Goal: Information Seeking & Learning: Check status

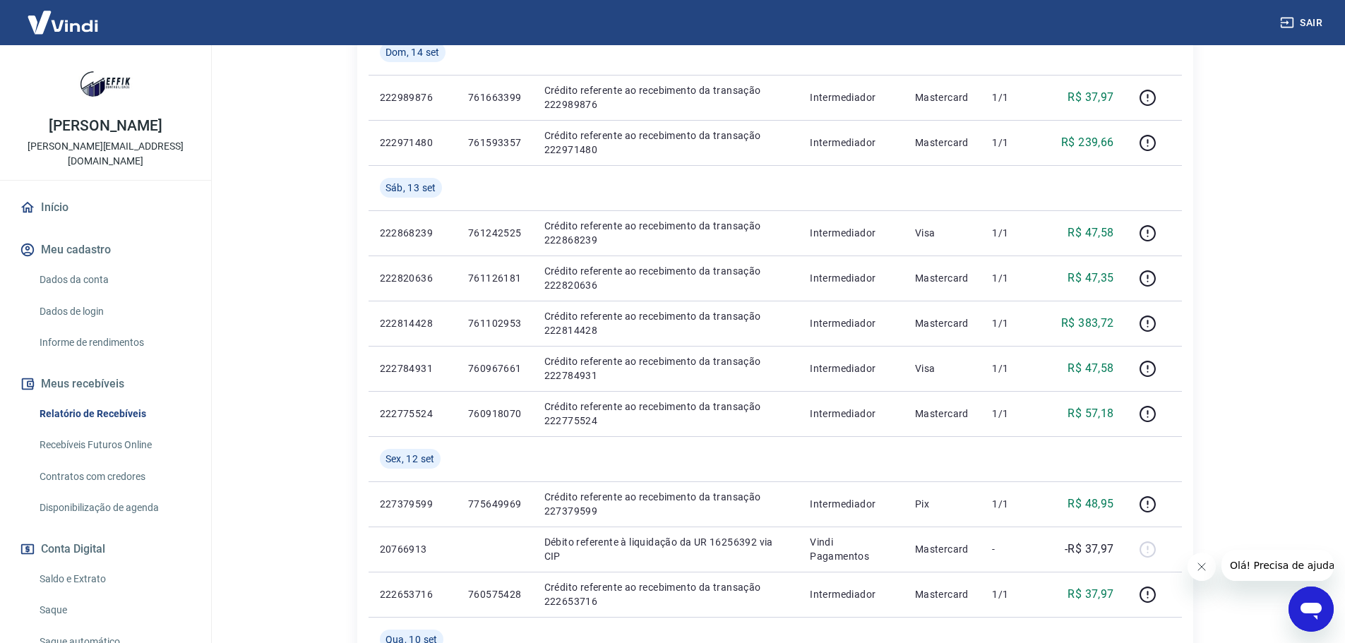
scroll to position [1122, 0]
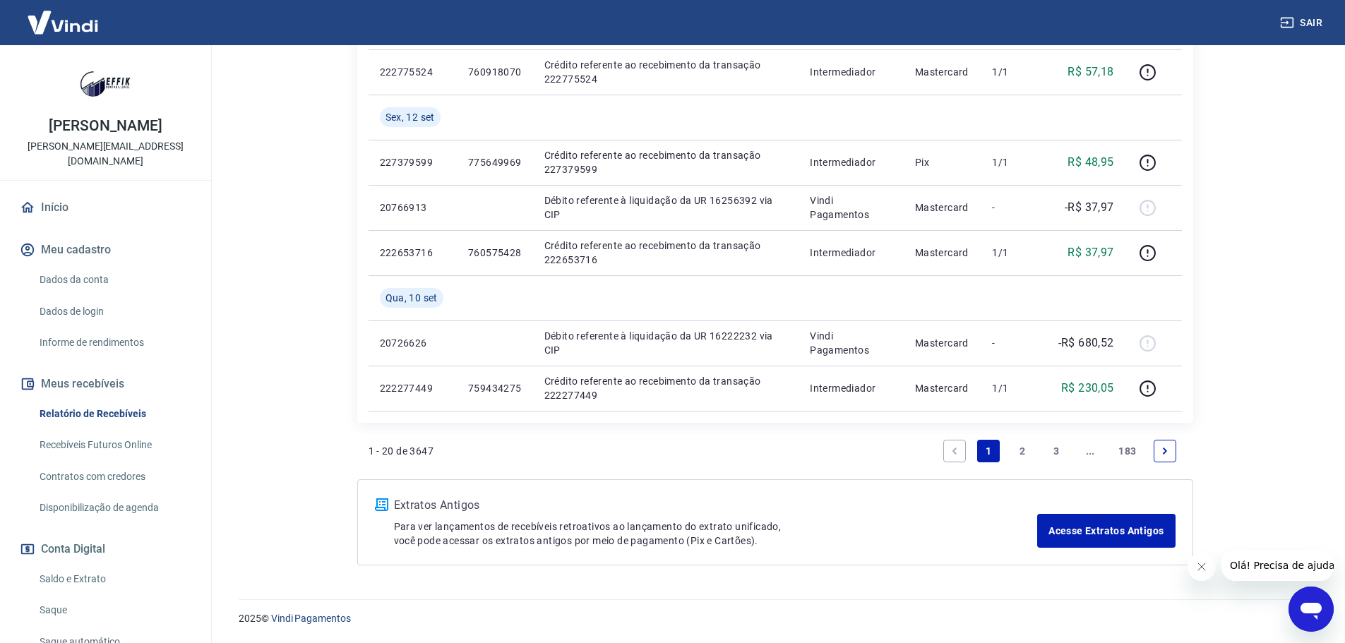
click at [1023, 452] on link "2" at bounding box center [1022, 451] width 23 height 23
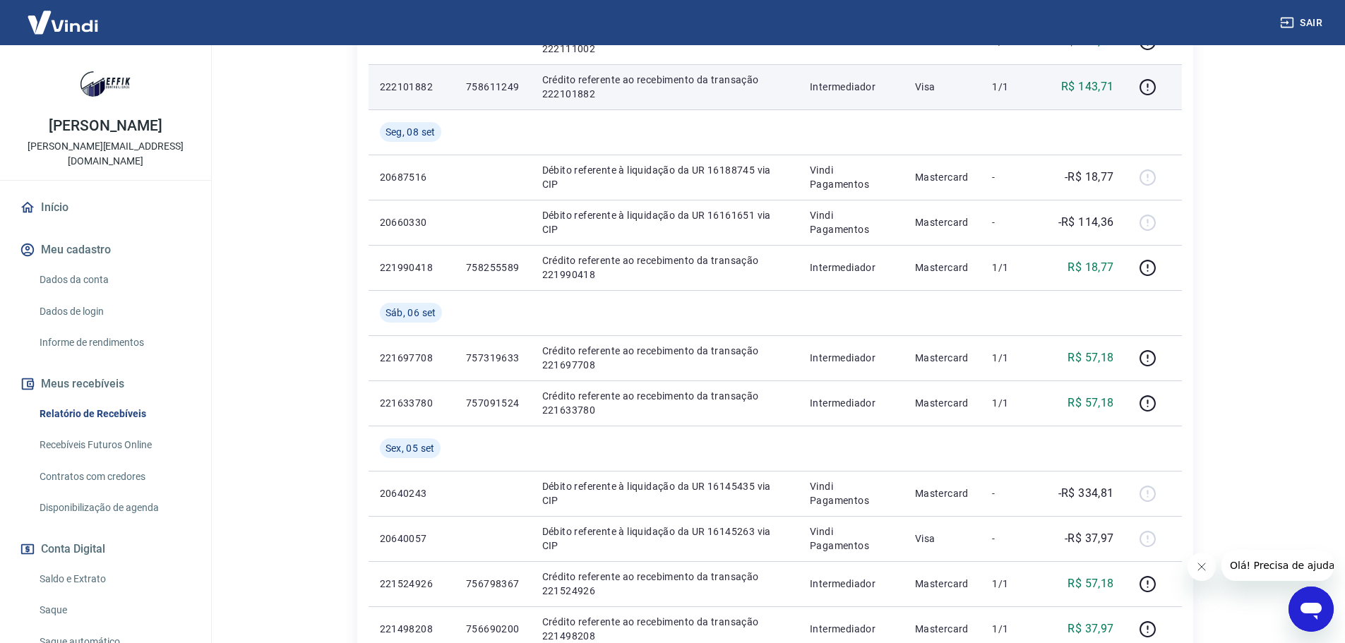
scroll to position [635, 0]
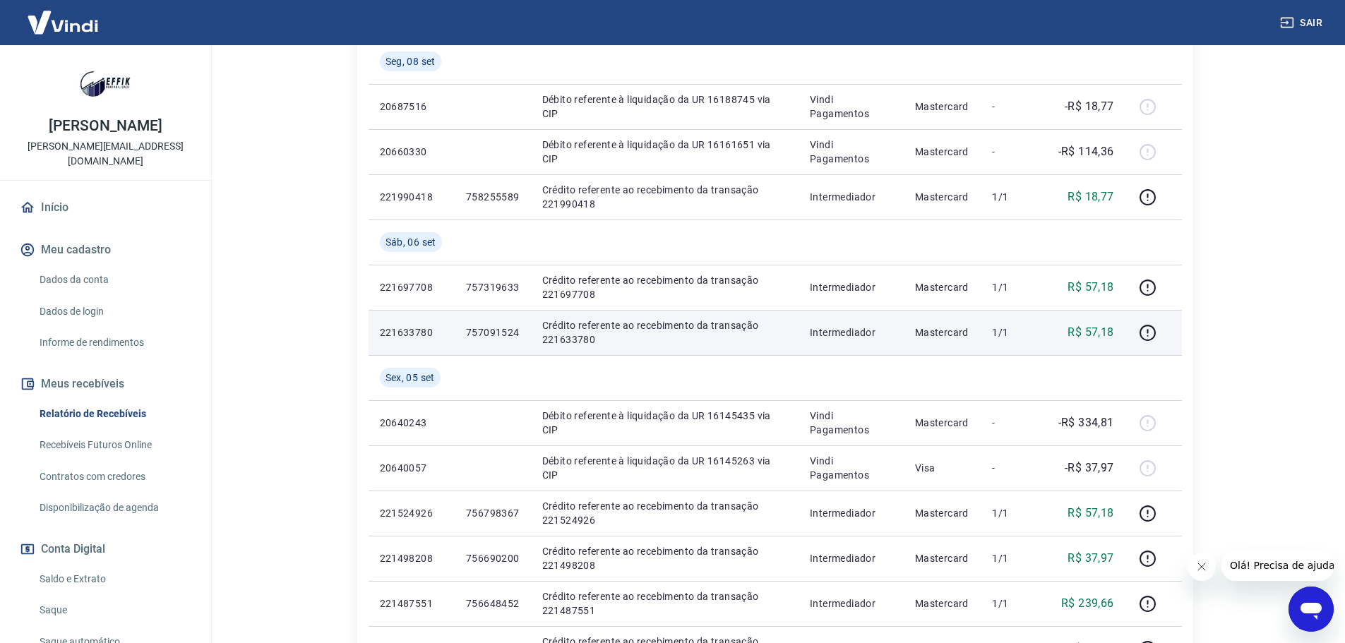
click at [496, 330] on p "757091524" at bounding box center [493, 332] width 54 height 14
copy p "757091524"
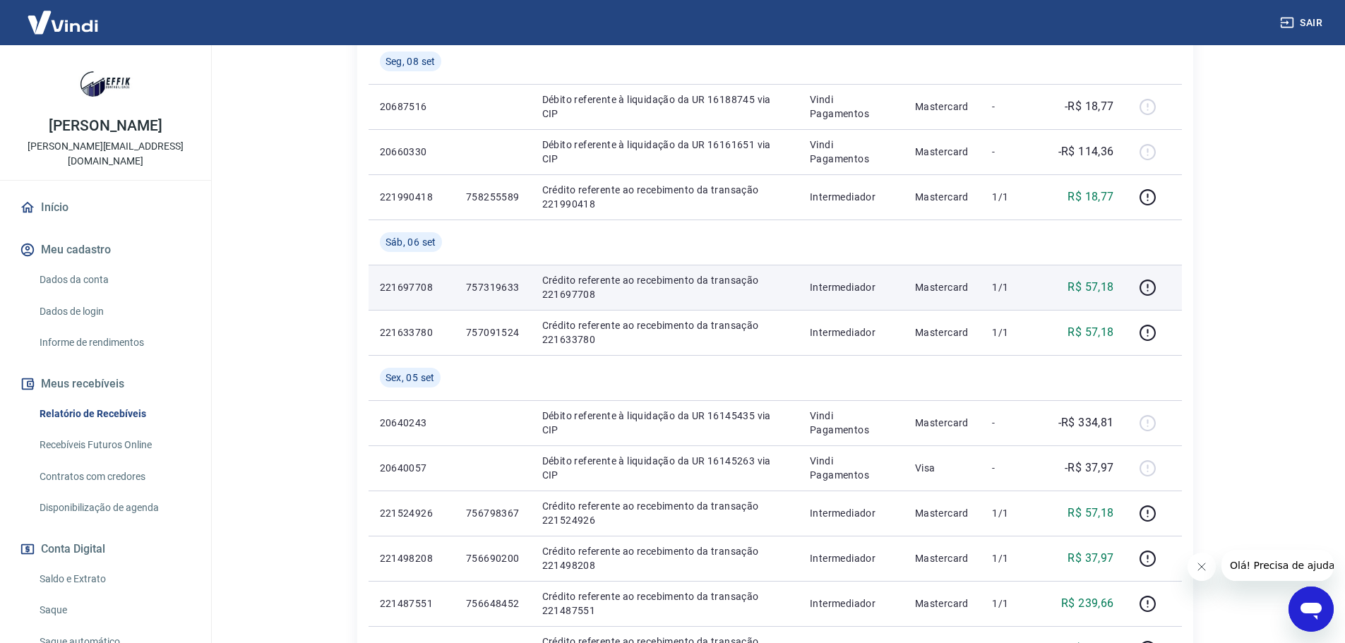
click at [497, 289] on p "757319633" at bounding box center [493, 287] width 54 height 14
copy p "757319633"
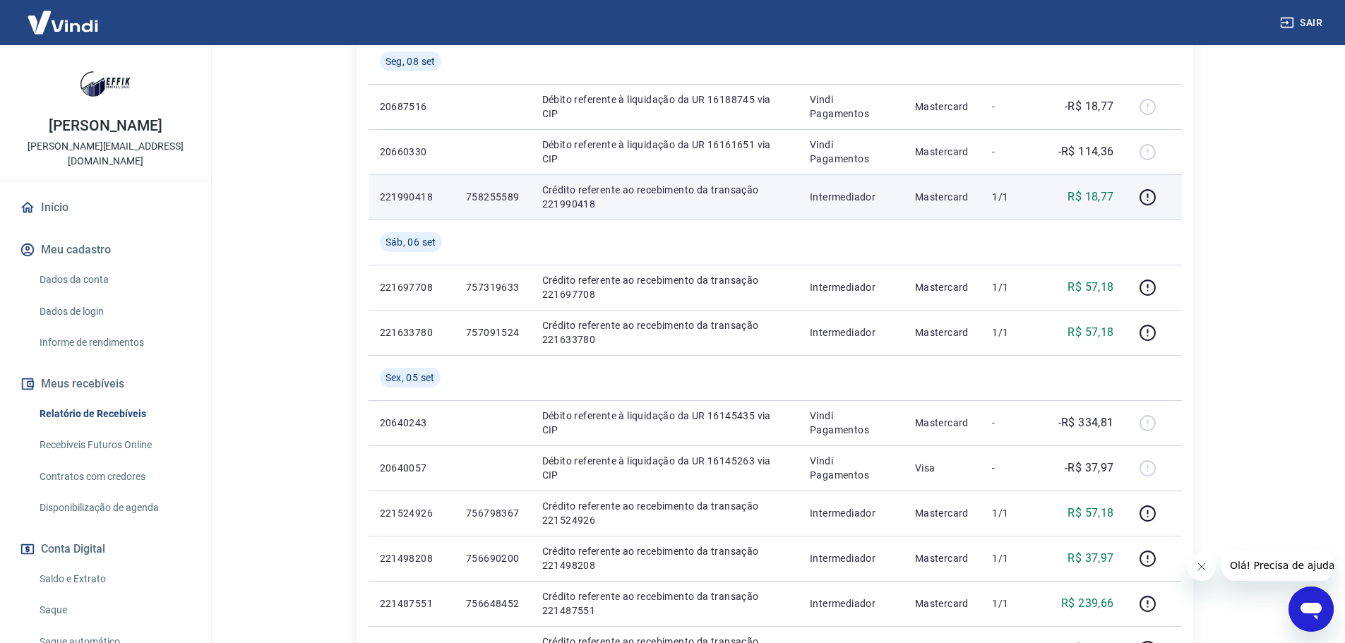
click at [498, 201] on p "758255589" at bounding box center [493, 197] width 54 height 14
copy p "758255589"
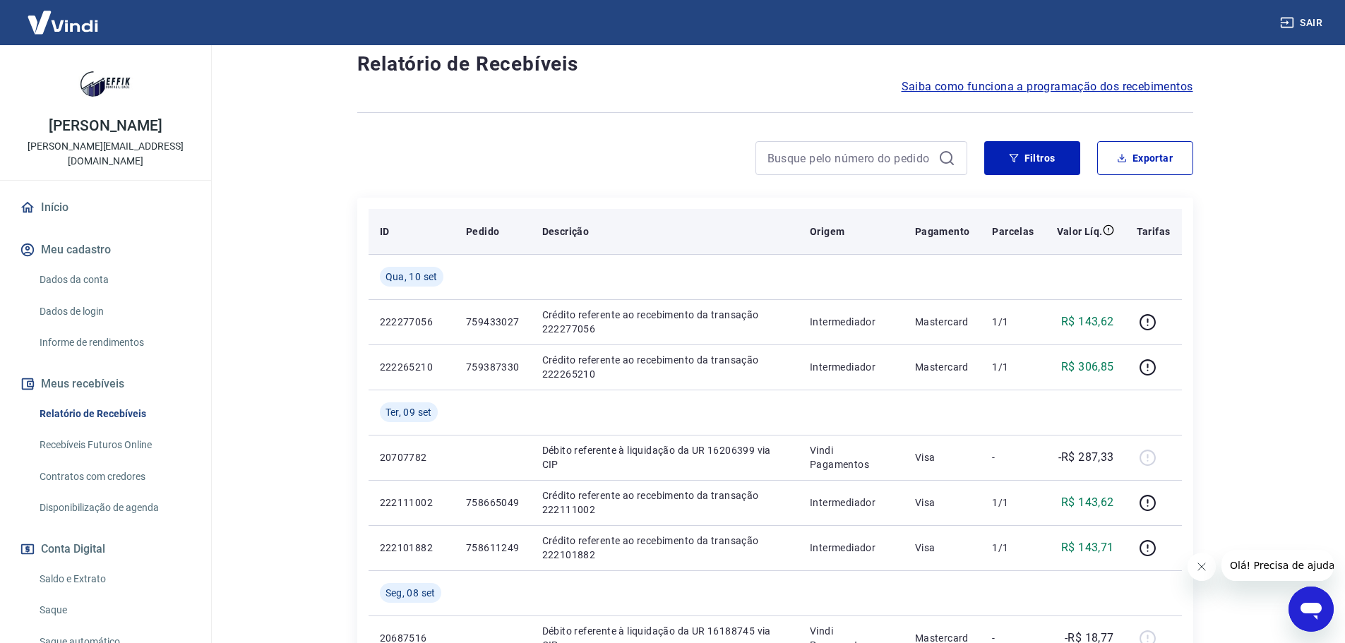
scroll to position [71, 0]
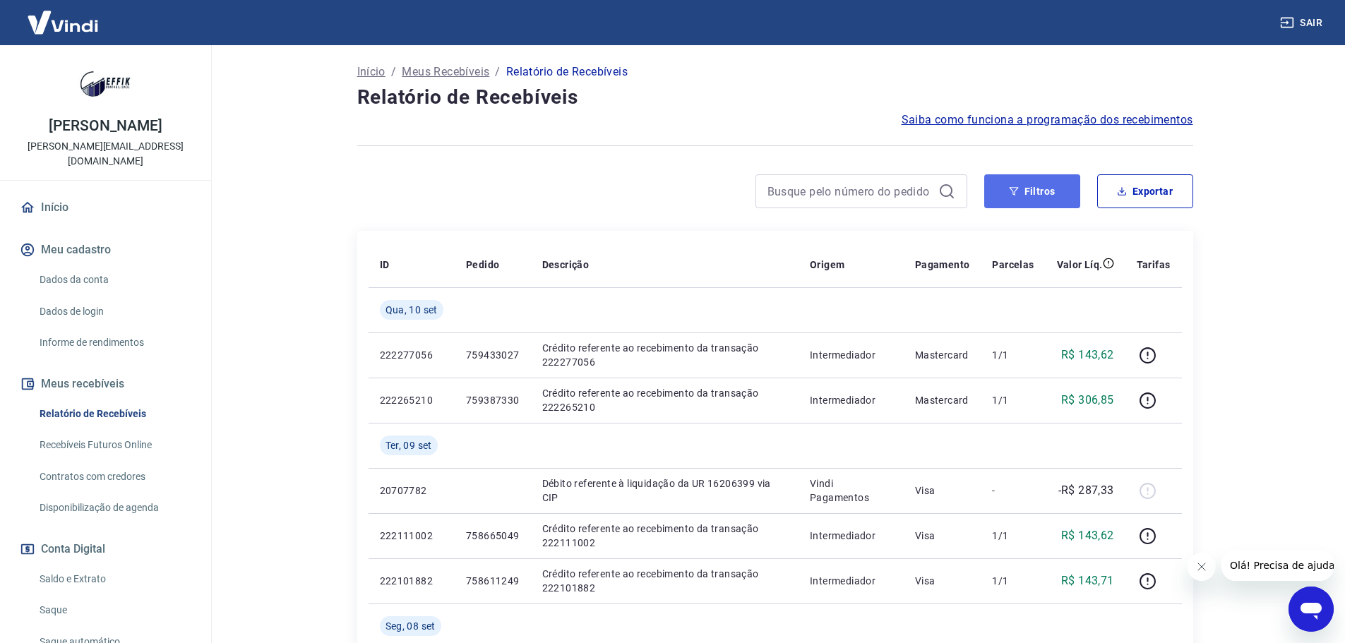
click at [1022, 193] on button "Filtros" at bounding box center [1032, 191] width 96 height 34
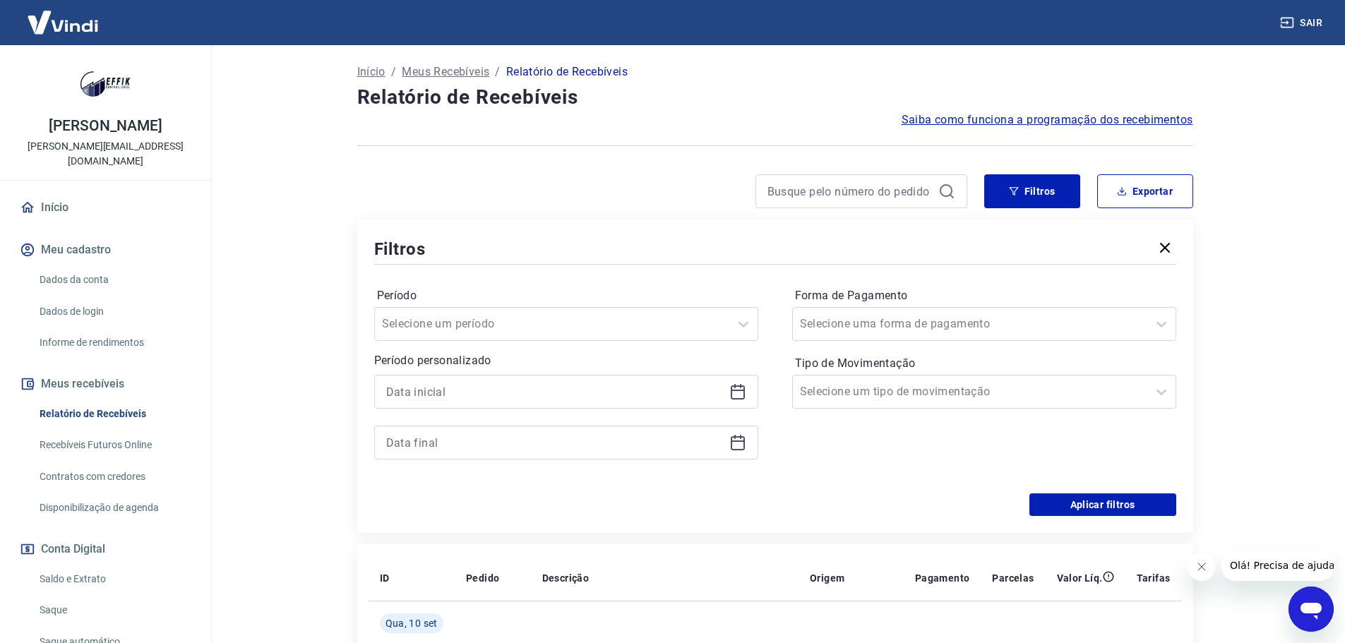
click at [1164, 244] on icon "button" at bounding box center [1165, 247] width 17 height 17
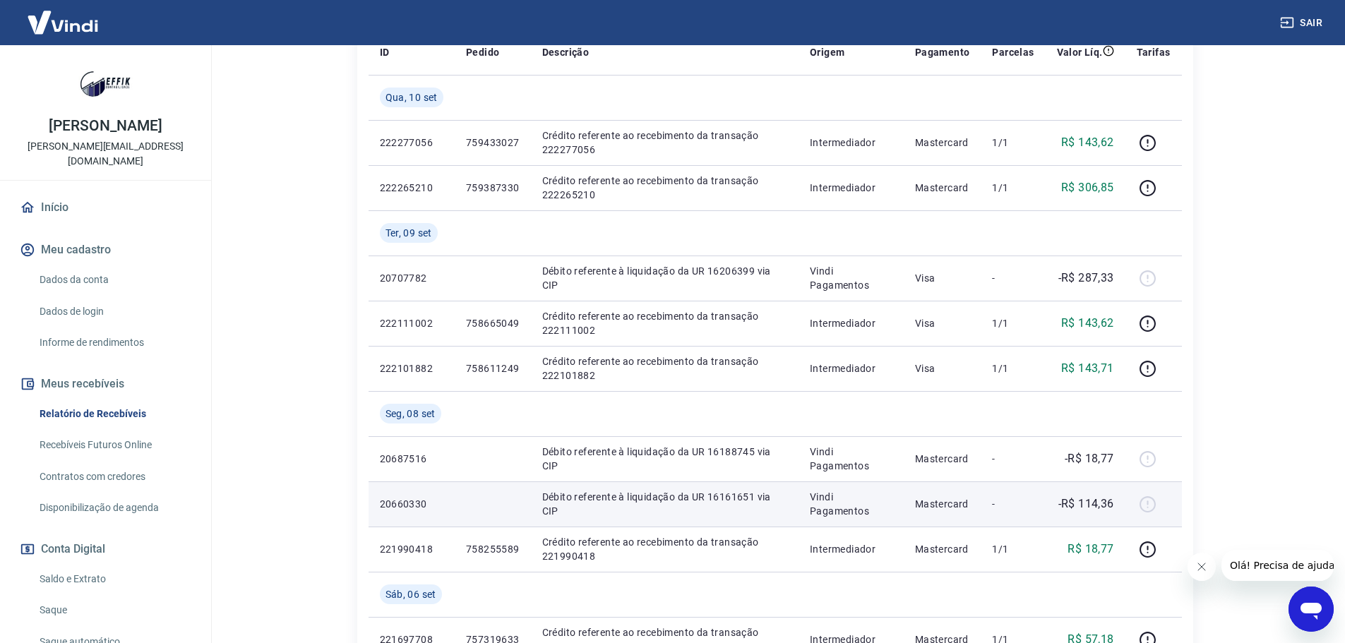
scroll to position [282, 0]
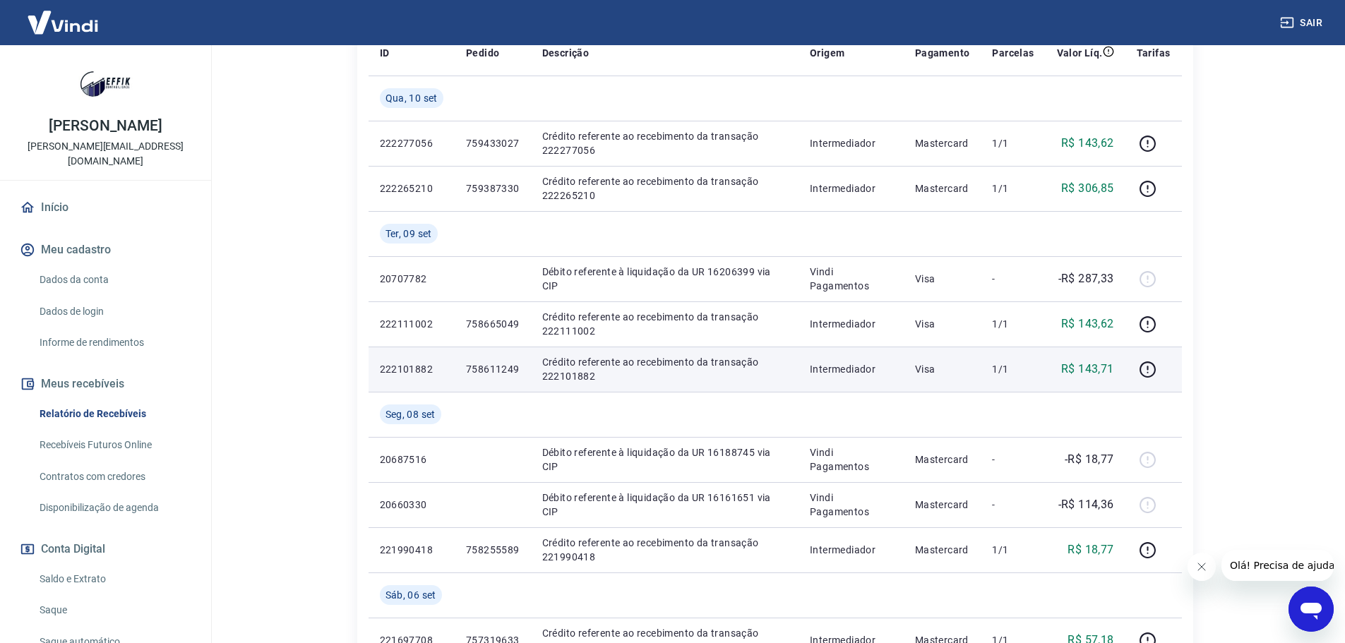
click at [495, 371] on p "758611249" at bounding box center [493, 369] width 54 height 14
copy p "758611249"
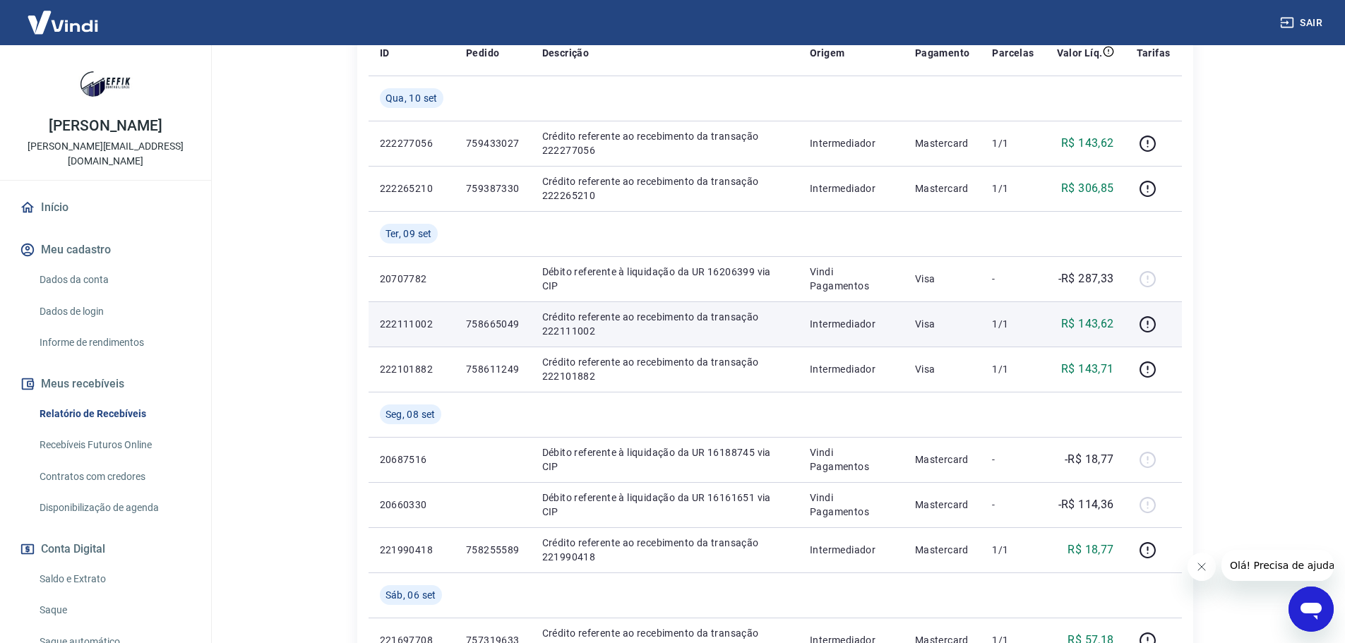
click at [485, 328] on p "758665049" at bounding box center [493, 324] width 54 height 14
click at [486, 328] on p "758665049" at bounding box center [493, 324] width 54 height 14
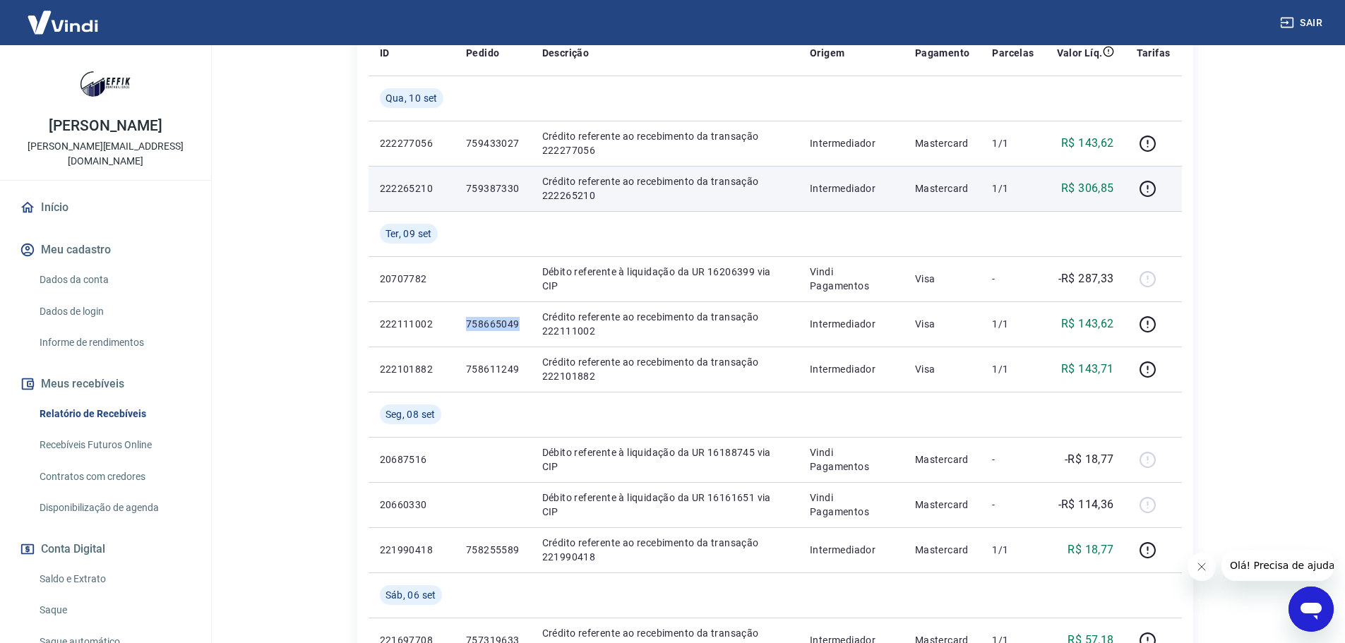
copy p "758665049"
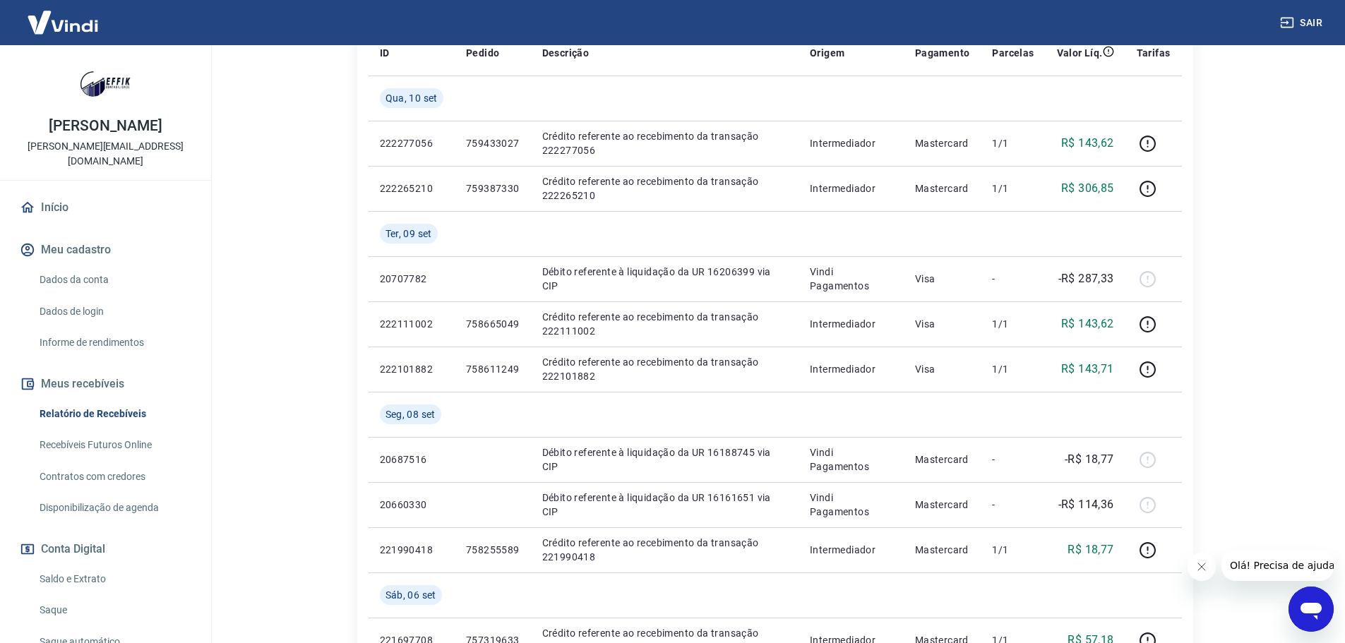
click at [258, 203] on main "Após o envio das liquidações aparecerem no Relatório de Recebíveis, elas podem …" at bounding box center [775, 62] width 1140 height 598
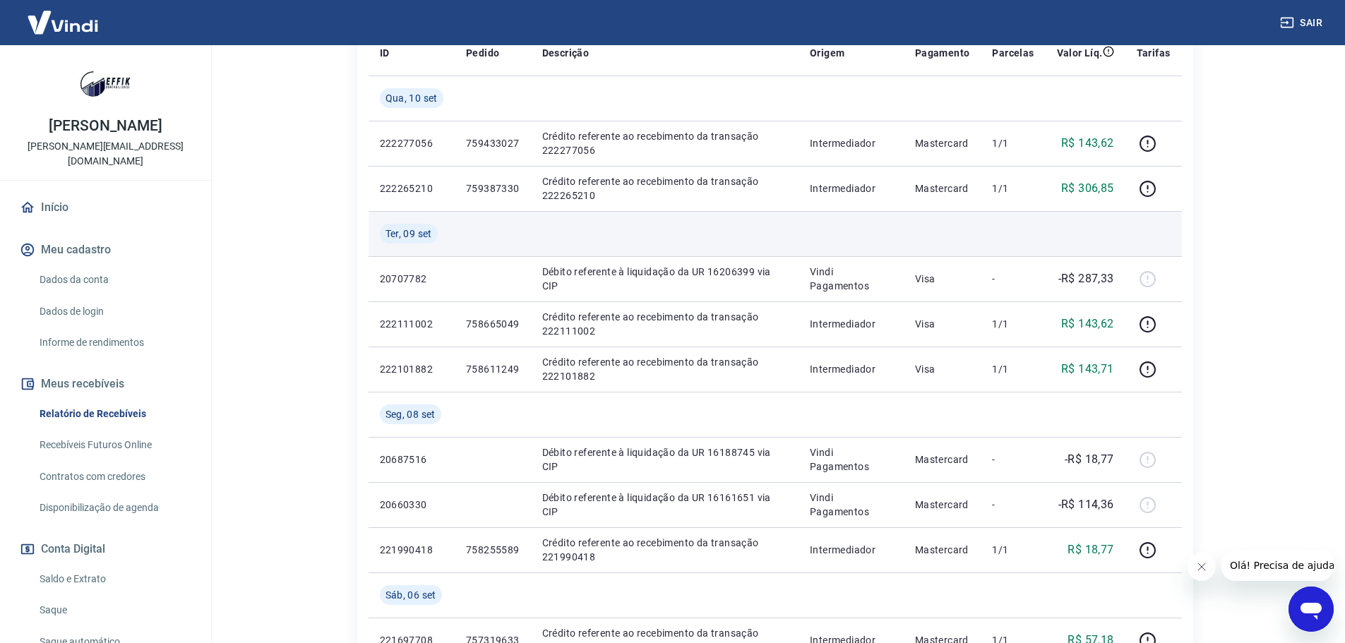
scroll to position [0, 0]
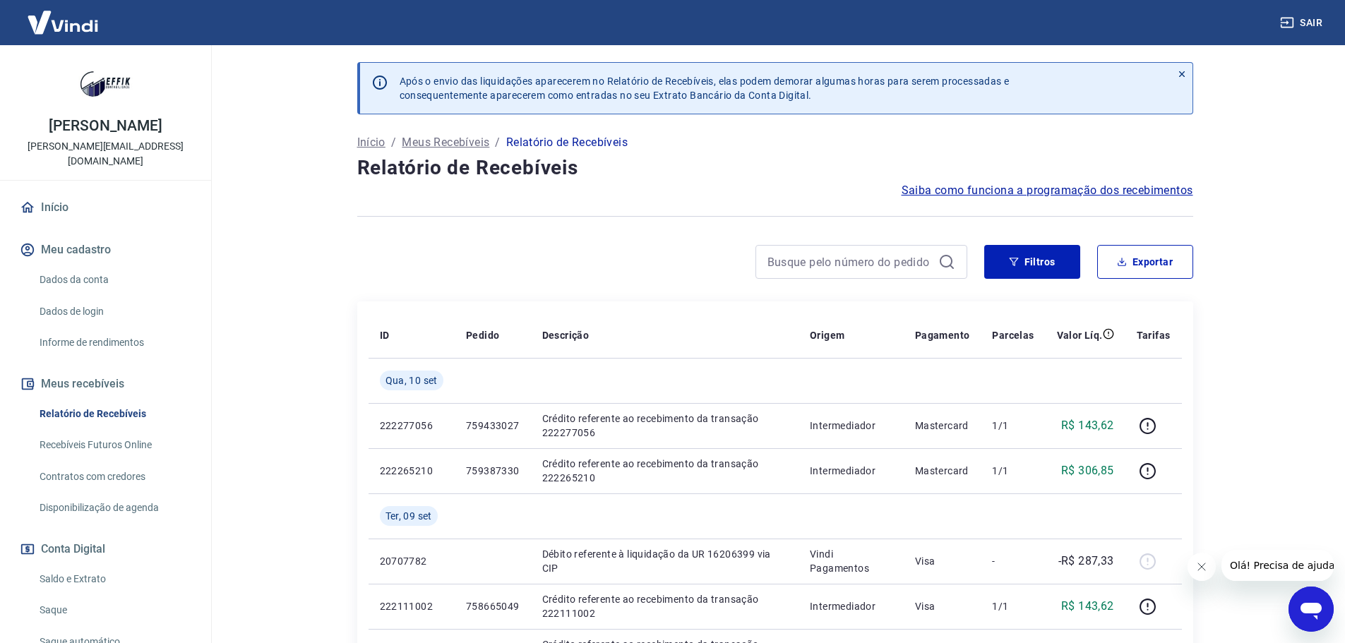
click at [545, 246] on div at bounding box center [662, 262] width 610 height 34
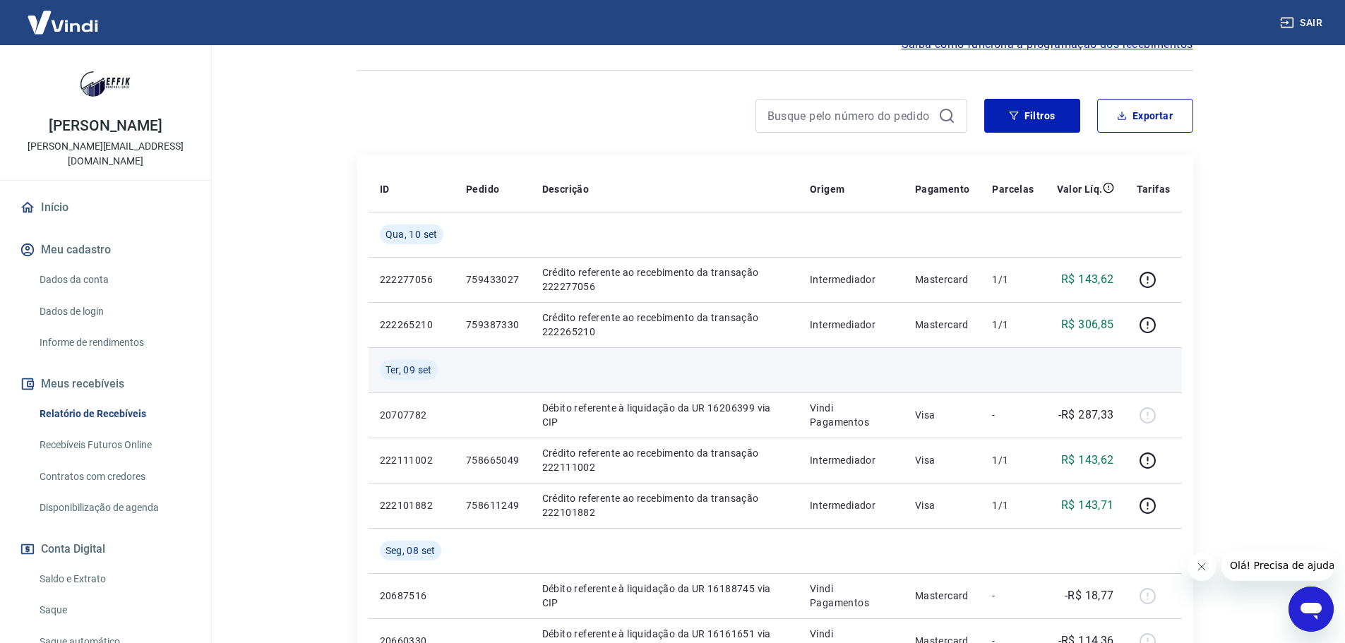
scroll to position [141, 0]
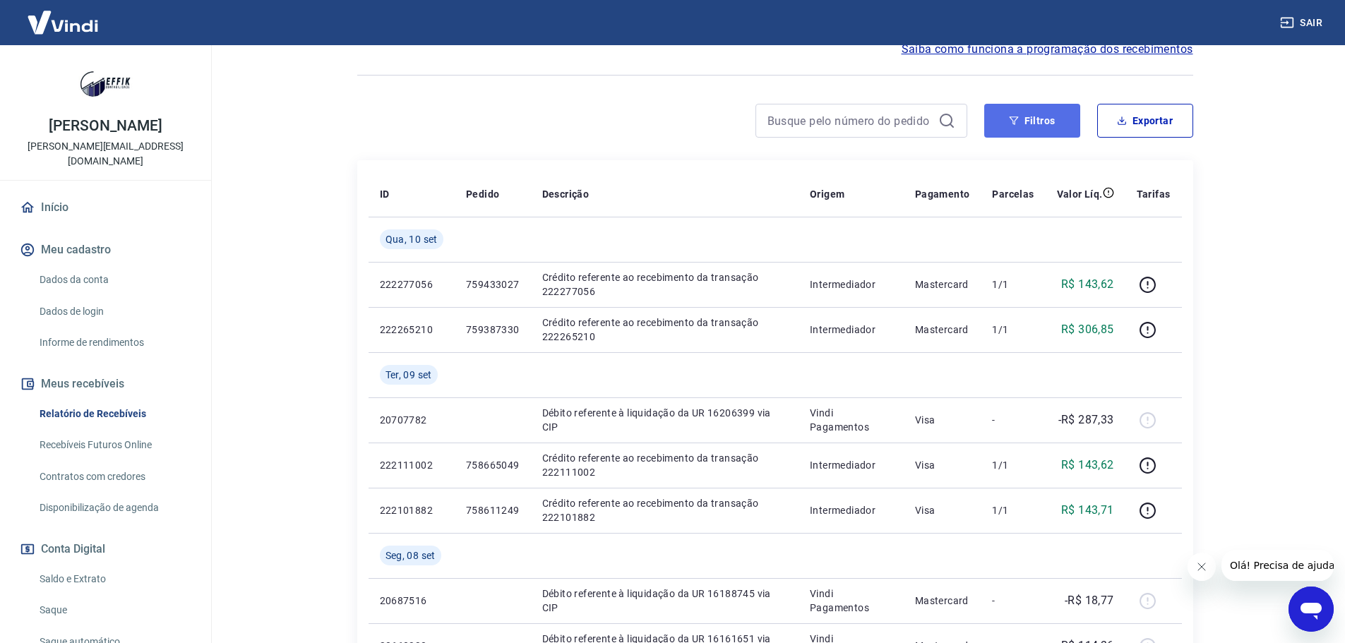
click at [1053, 112] on button "Filtros" at bounding box center [1032, 121] width 96 height 34
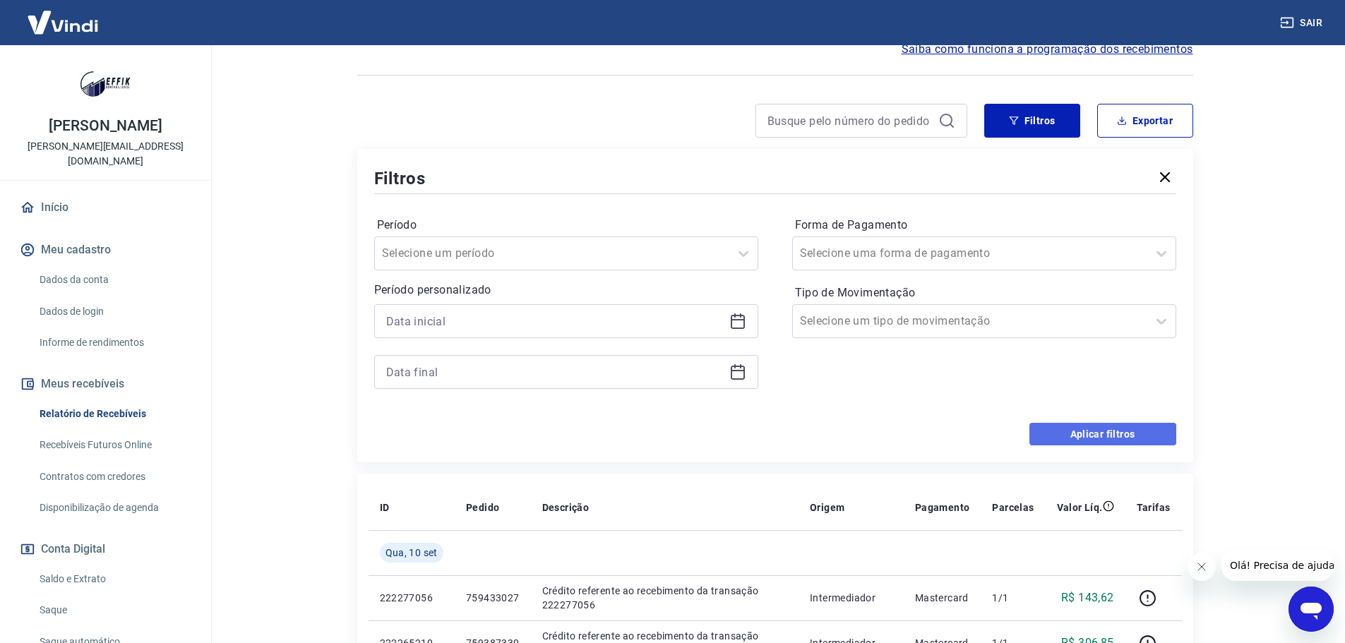
click at [1075, 438] on button "Aplicar filtros" at bounding box center [1102, 434] width 147 height 23
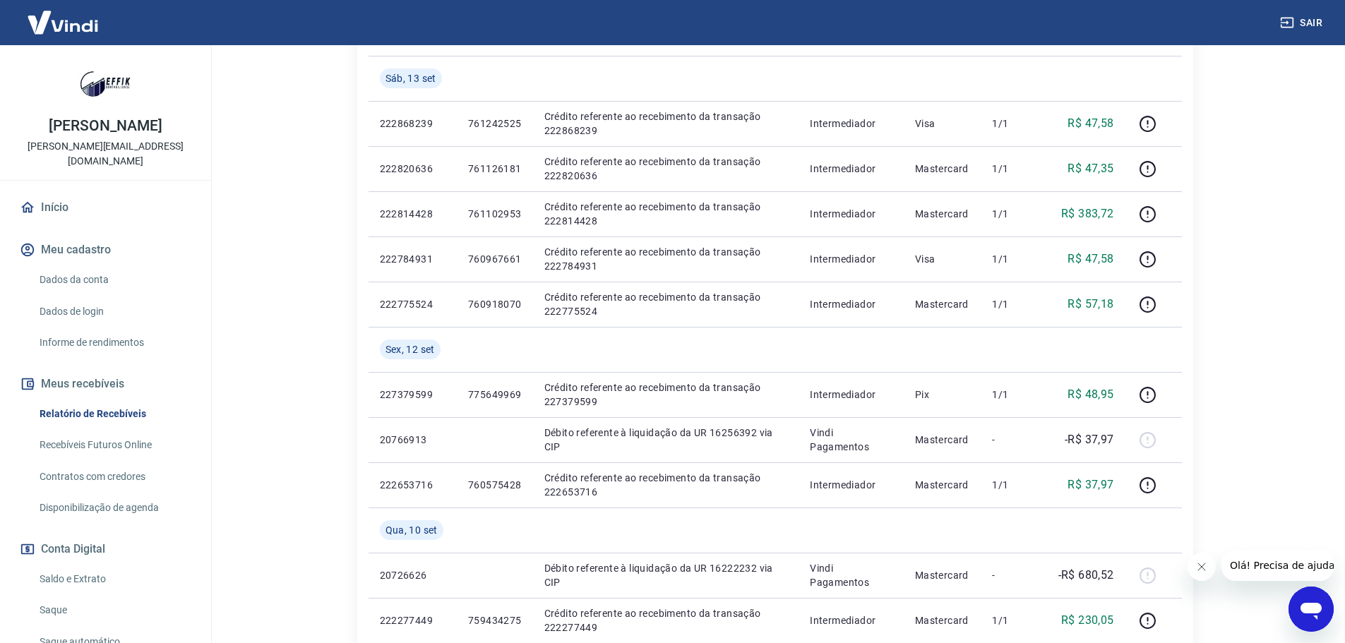
scroll to position [1122, 0]
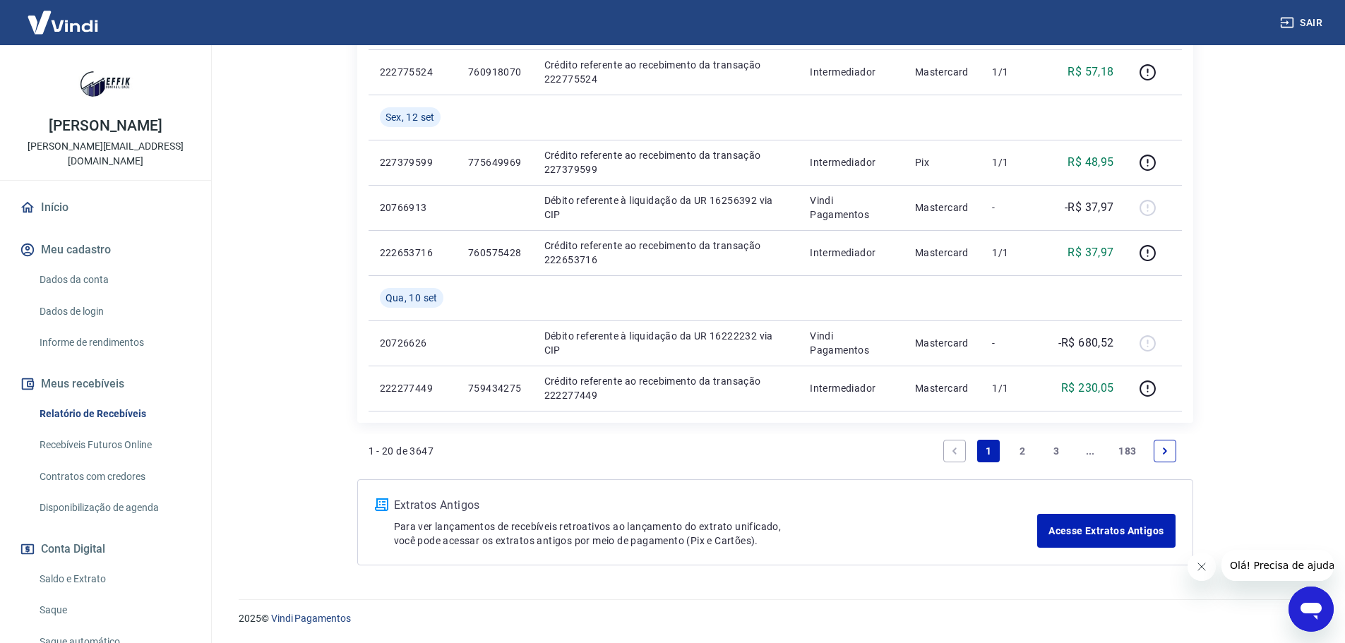
click at [1023, 450] on link "2" at bounding box center [1022, 451] width 23 height 23
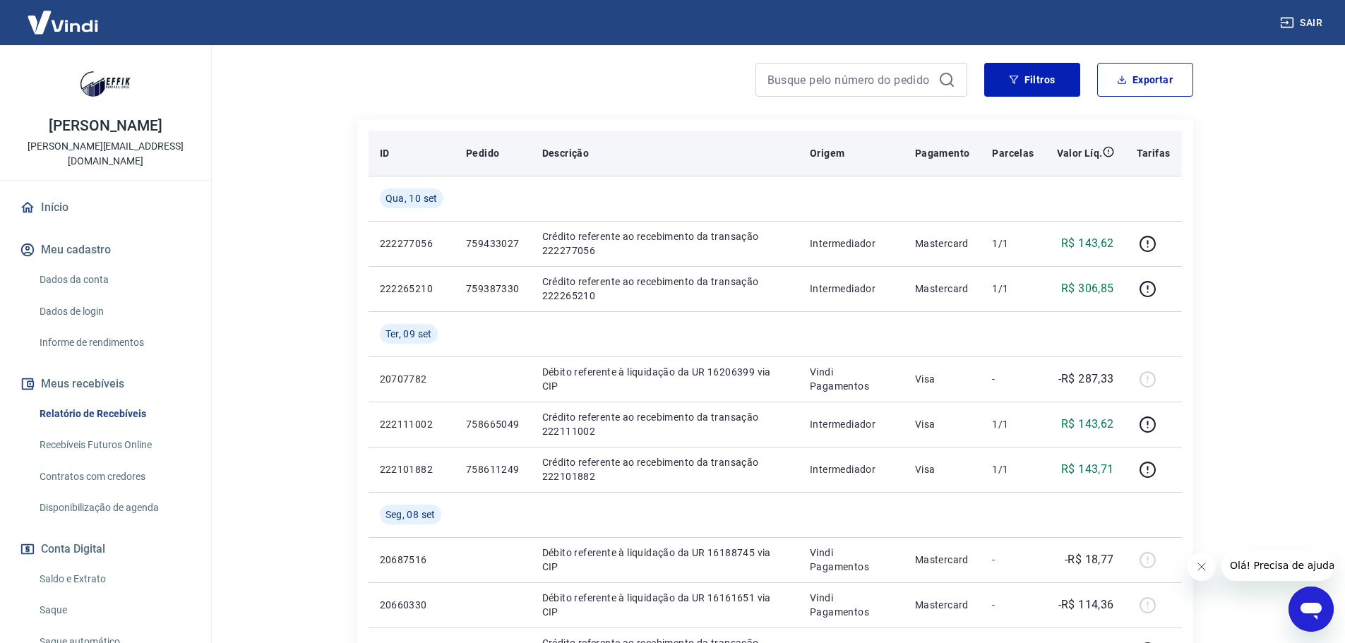
scroll to position [212, 0]
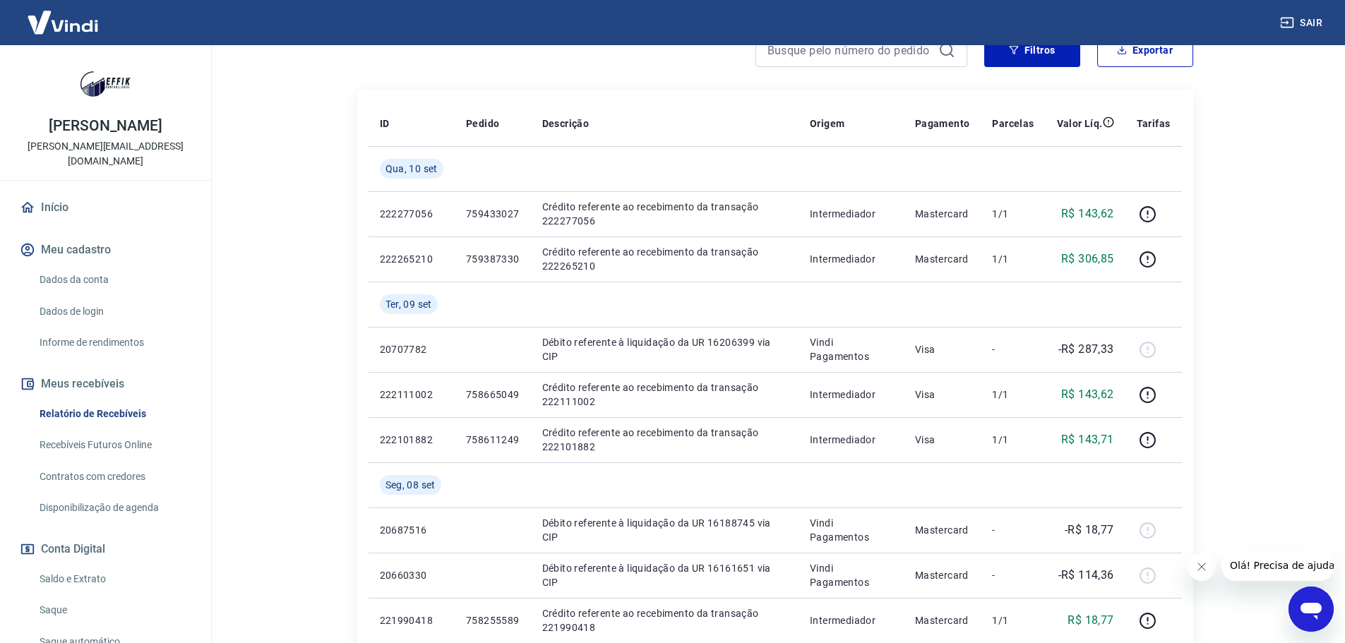
click at [257, 299] on main "Após o envio das liquidações aparecerem no Relatório de Recebíveis, elas podem …" at bounding box center [775, 132] width 1140 height 598
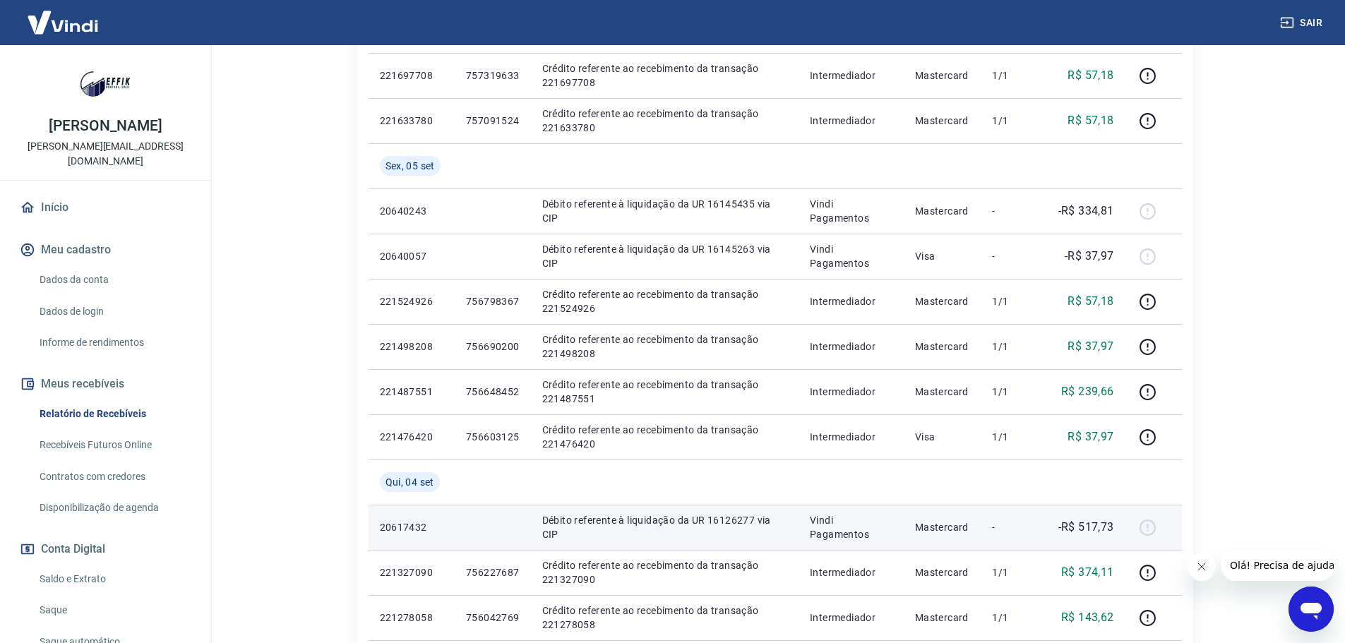
scroll to position [1130, 0]
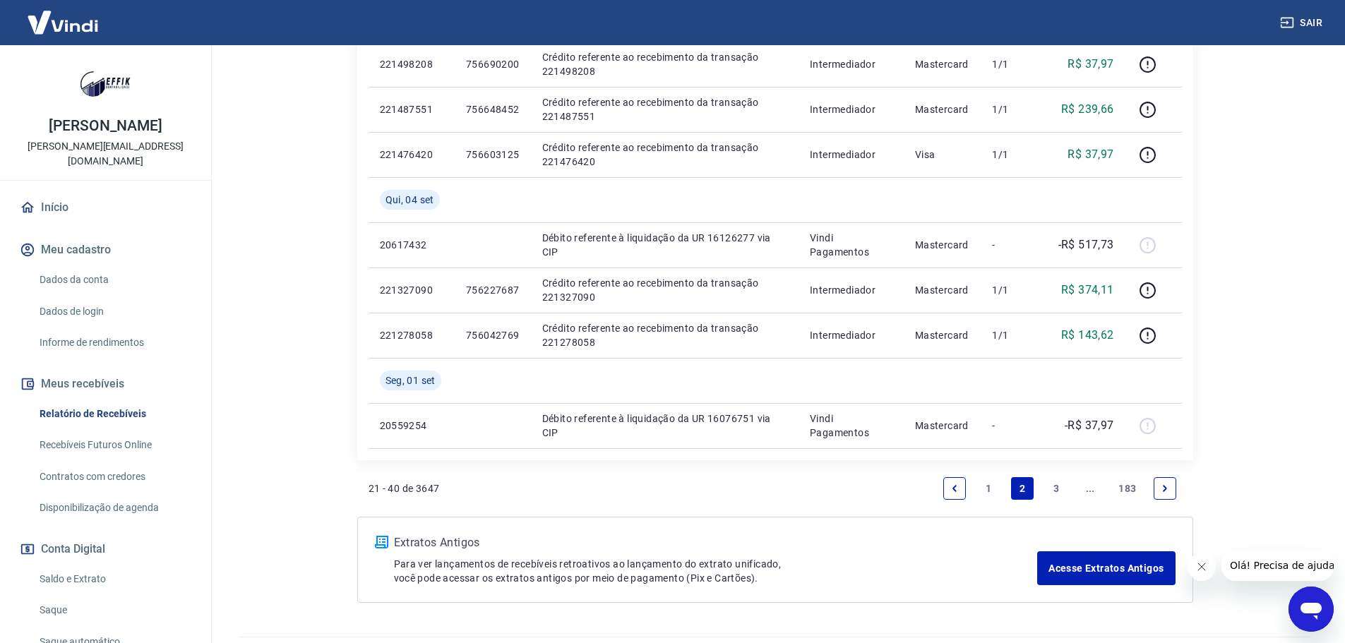
click at [1195, 569] on icon "Fechar mensagem da empresa" at bounding box center [1200, 566] width 11 height 11
click at [981, 492] on link "1" at bounding box center [988, 488] width 23 height 23
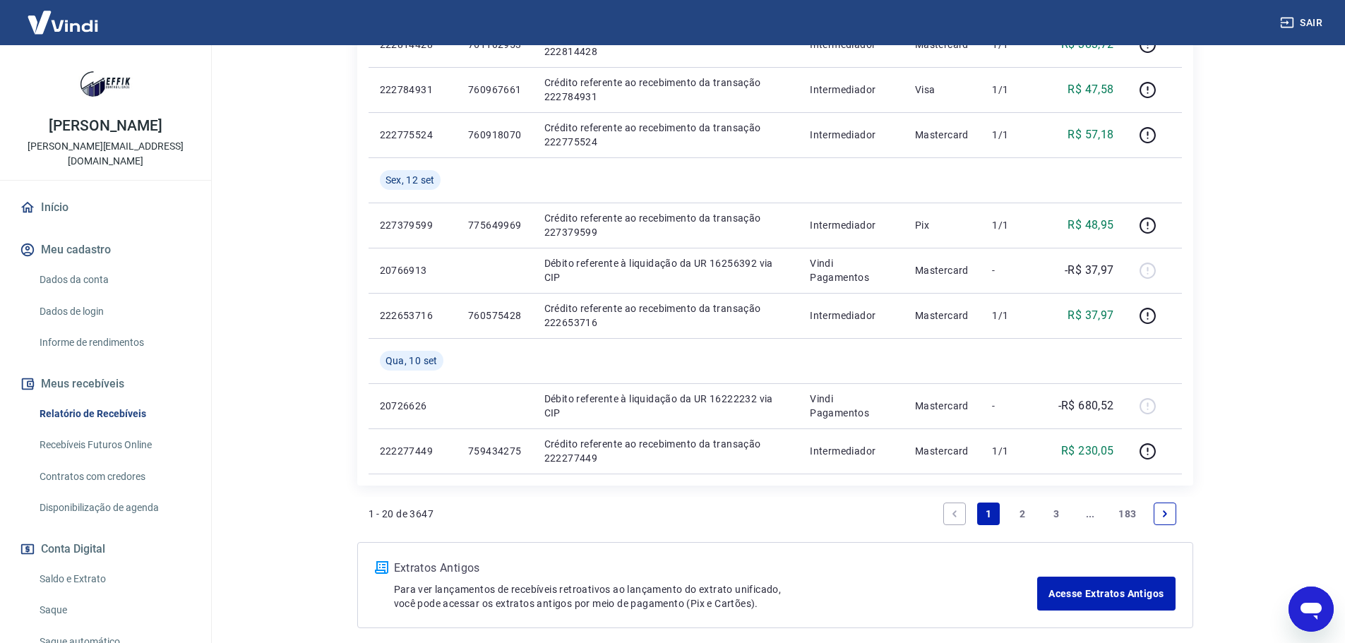
scroll to position [1122, 0]
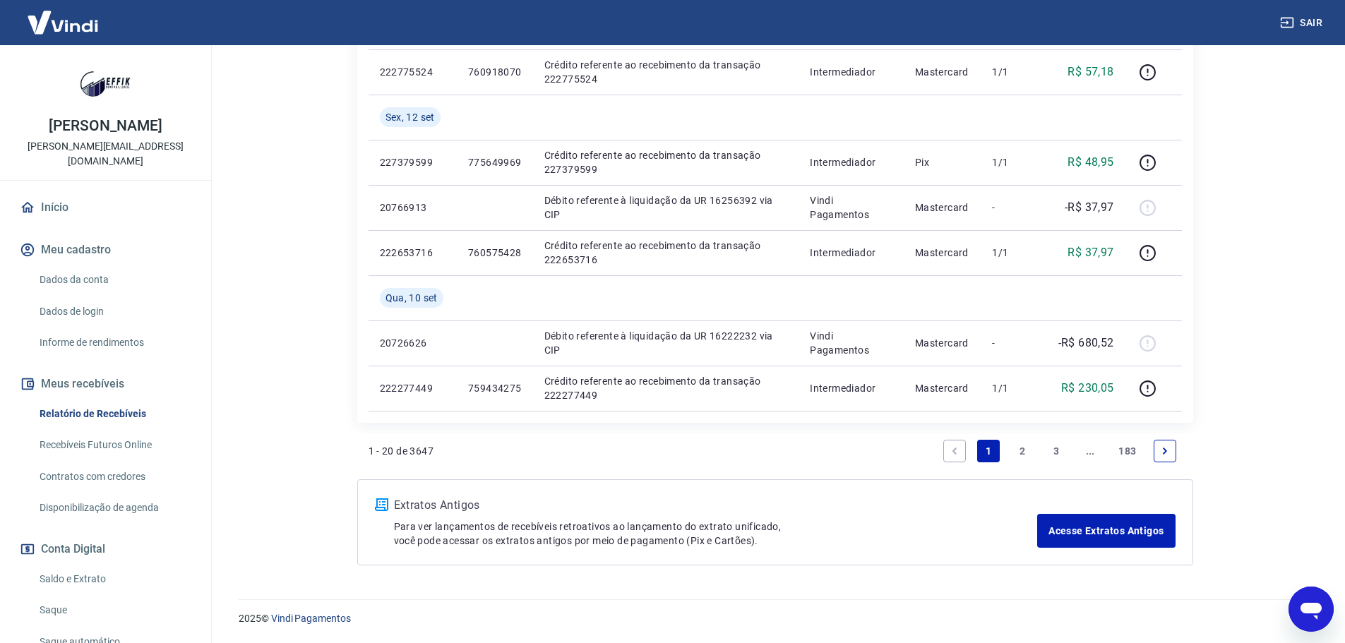
click at [1030, 455] on link "2" at bounding box center [1022, 451] width 23 height 23
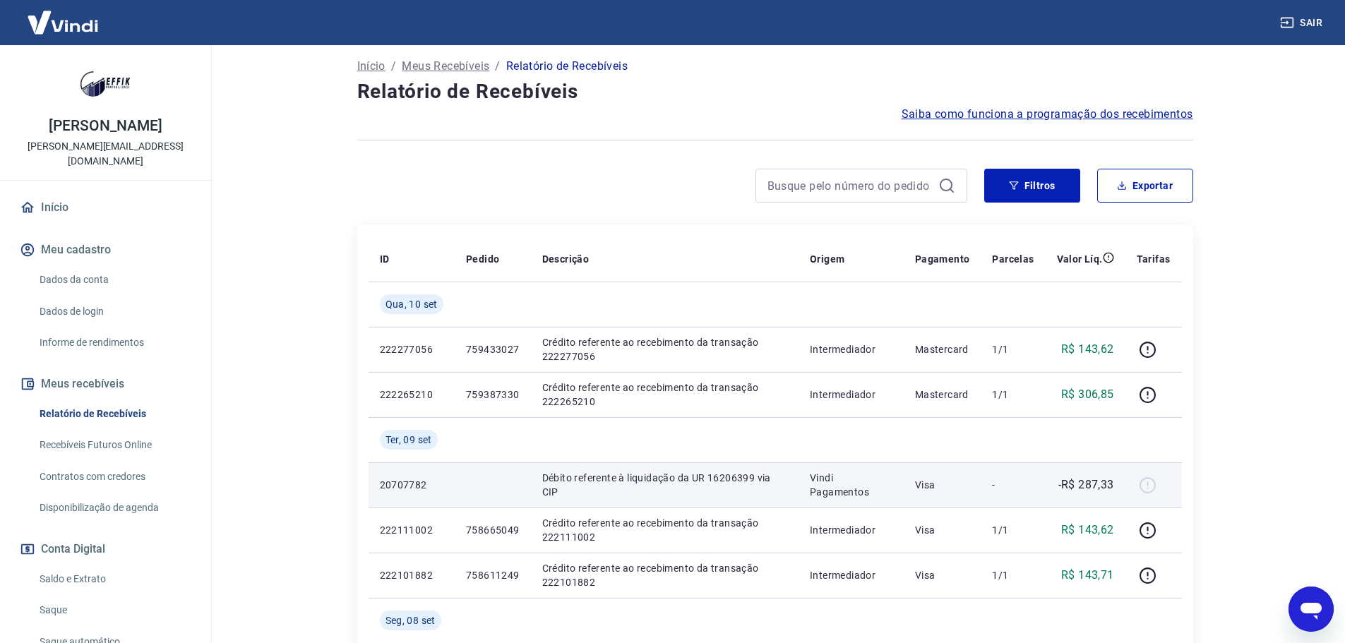
scroll to position [212, 0]
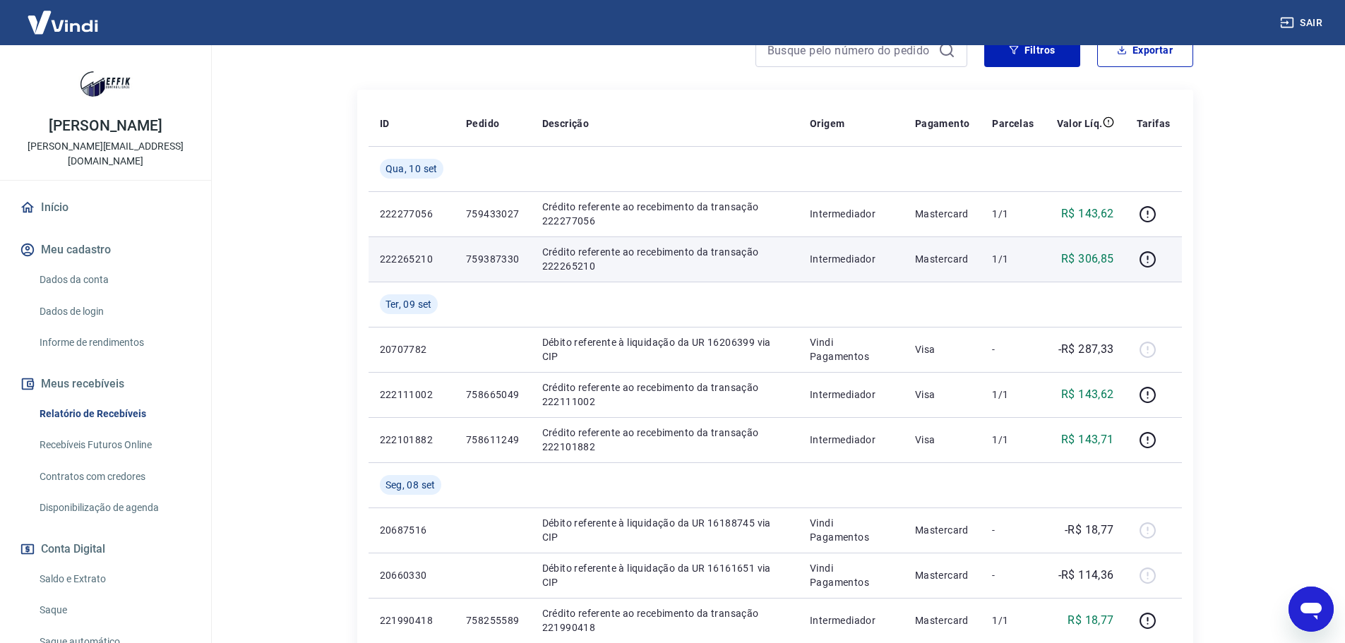
click at [501, 259] on p "759387330" at bounding box center [493, 259] width 54 height 14
click at [501, 258] on p "759387330" at bounding box center [493, 259] width 54 height 14
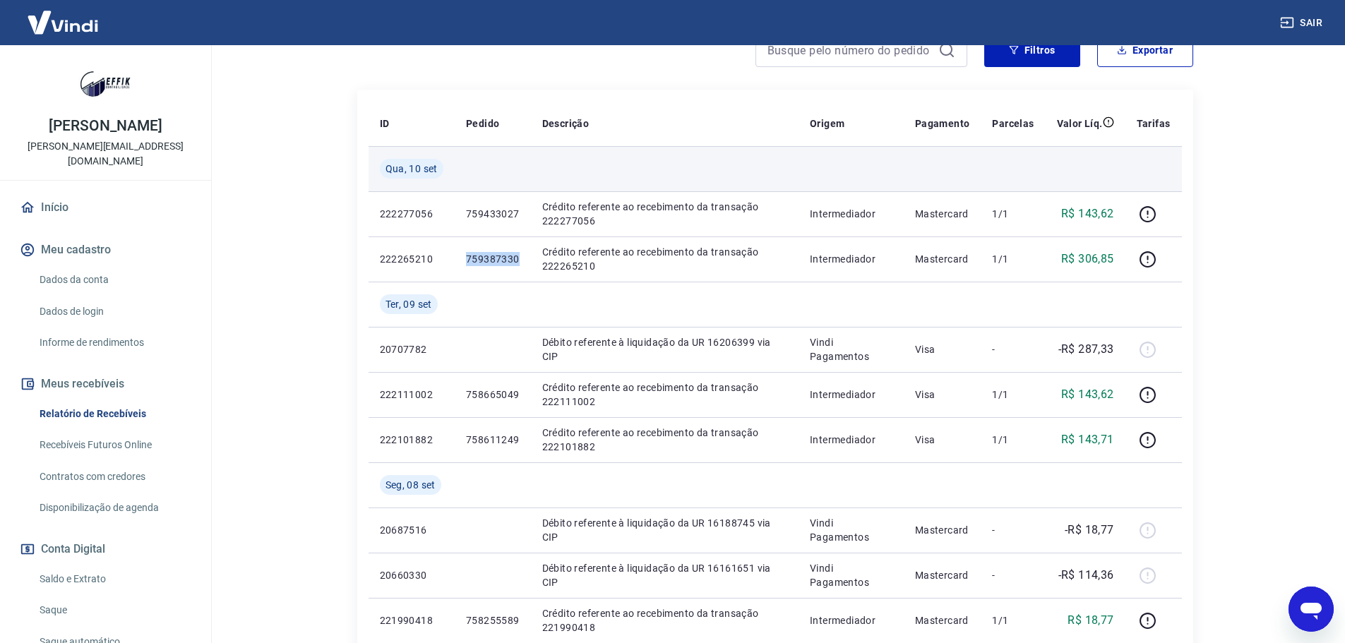
copy p "759387330"
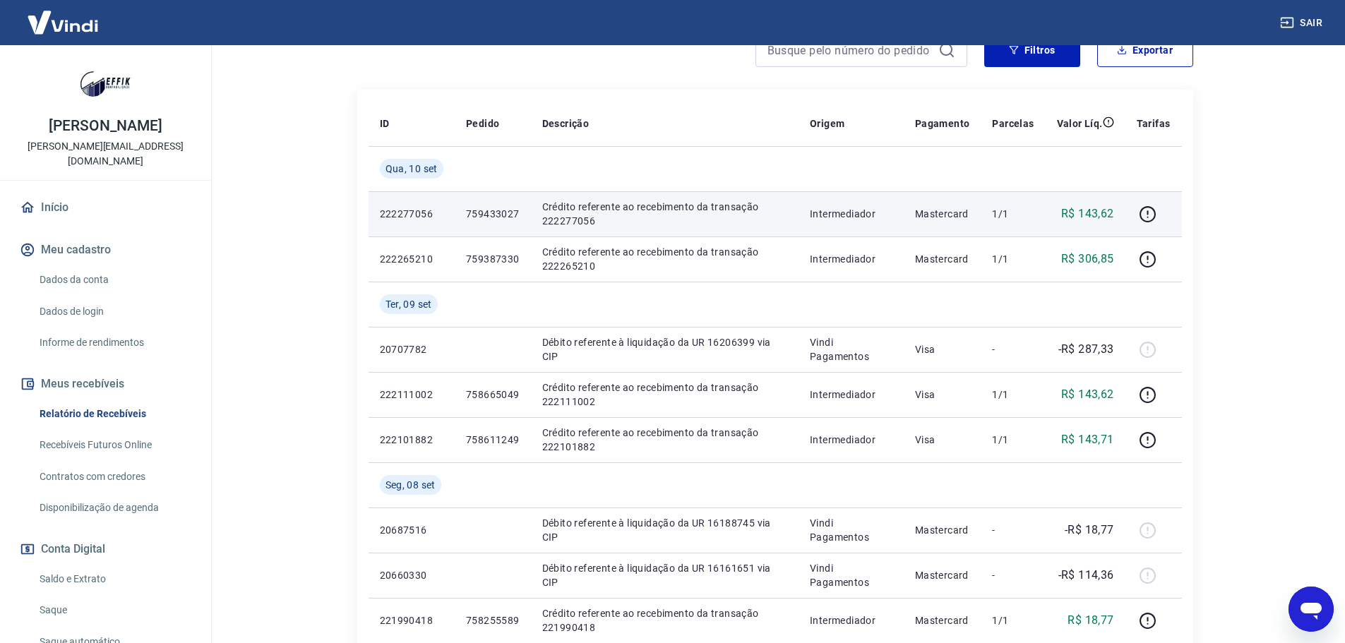
click at [497, 210] on p "759433027" at bounding box center [493, 214] width 54 height 14
copy p "759433027"
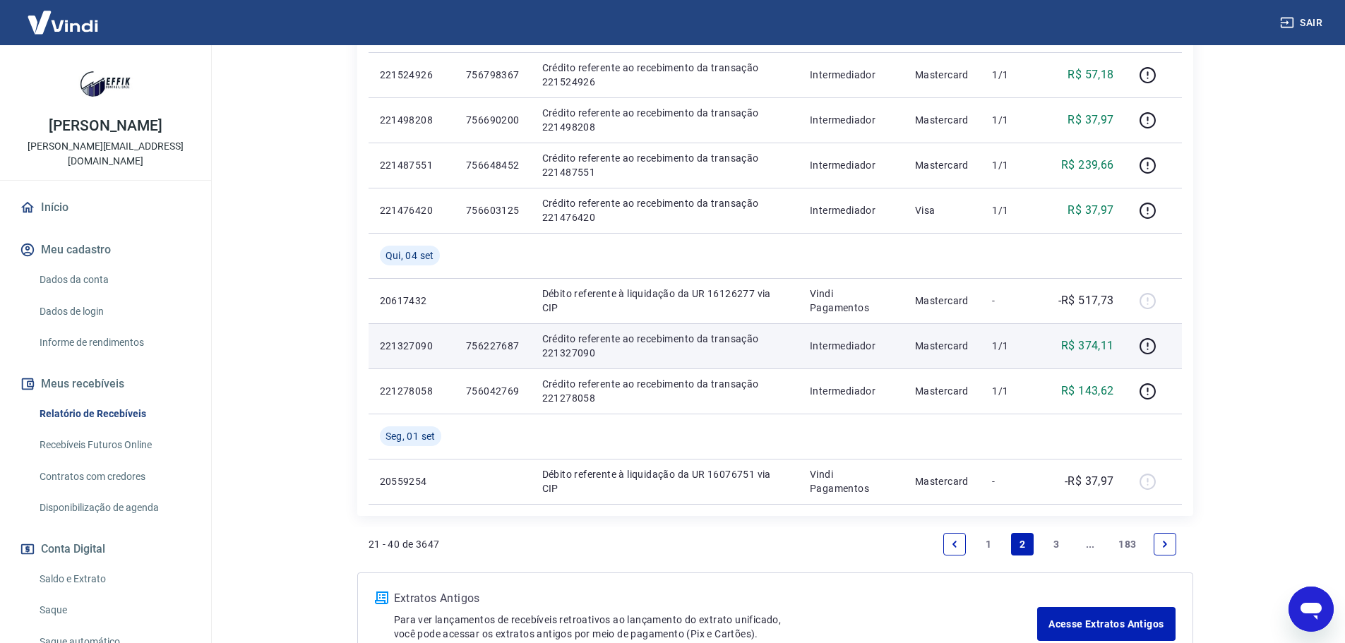
scroll to position [1167, 0]
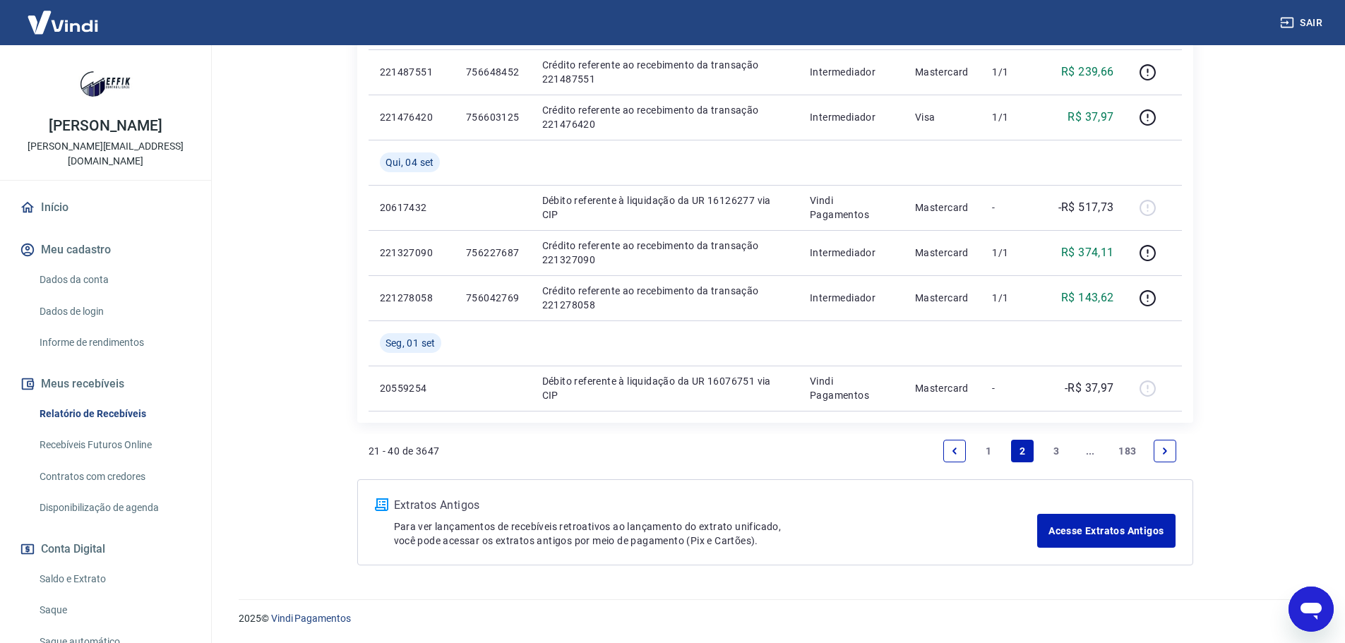
drag, startPoint x: 988, startPoint y: 453, endPoint x: 781, endPoint y: 439, distance: 207.4
click at [987, 453] on link "1" at bounding box center [988, 451] width 23 height 23
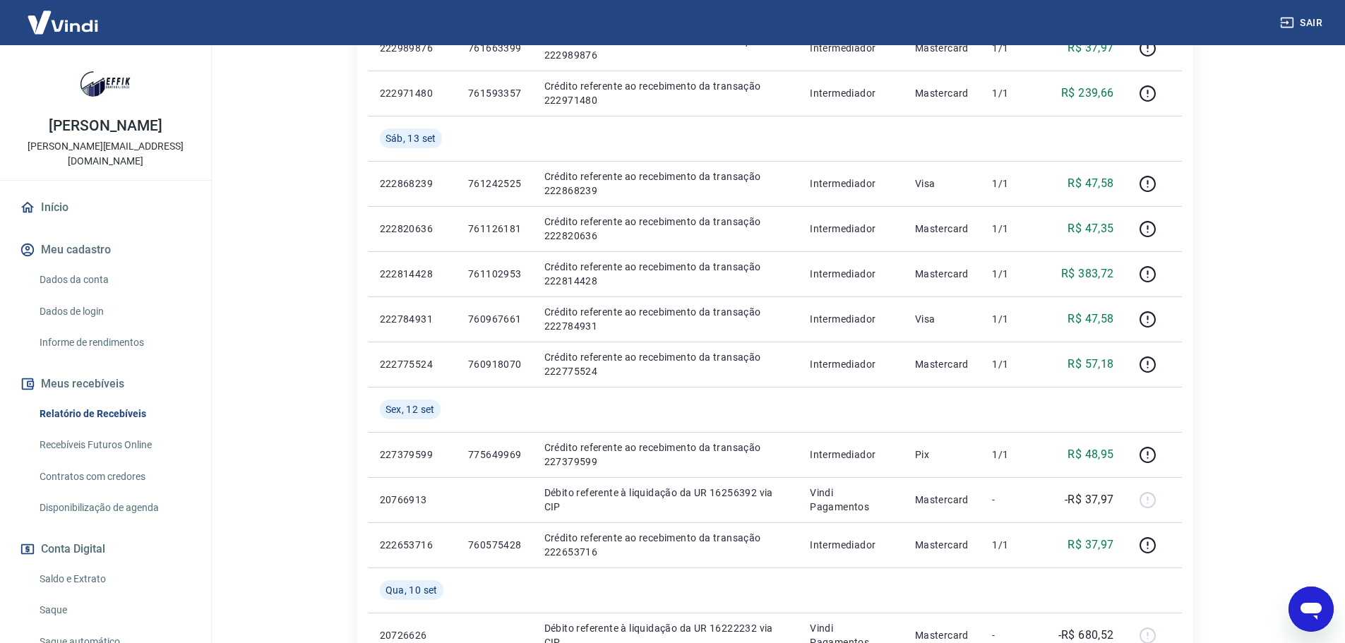
scroll to position [1122, 0]
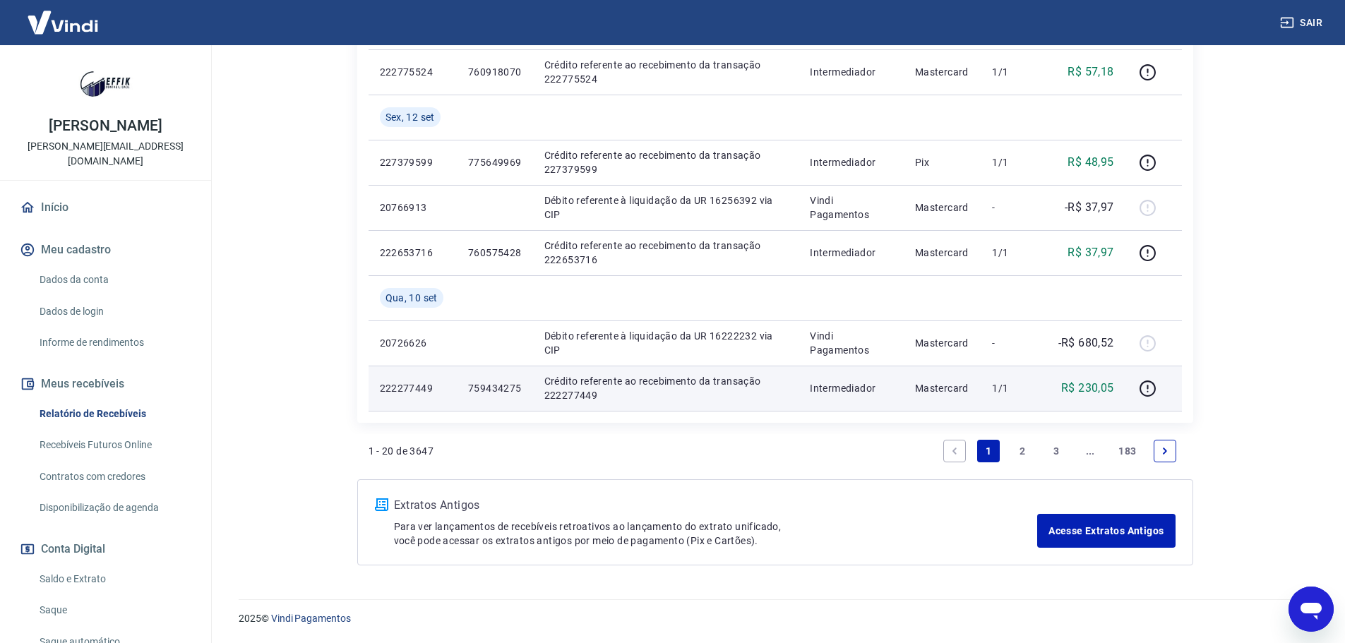
click at [513, 386] on p "759434275" at bounding box center [495, 388] width 54 height 14
copy p "759434275"
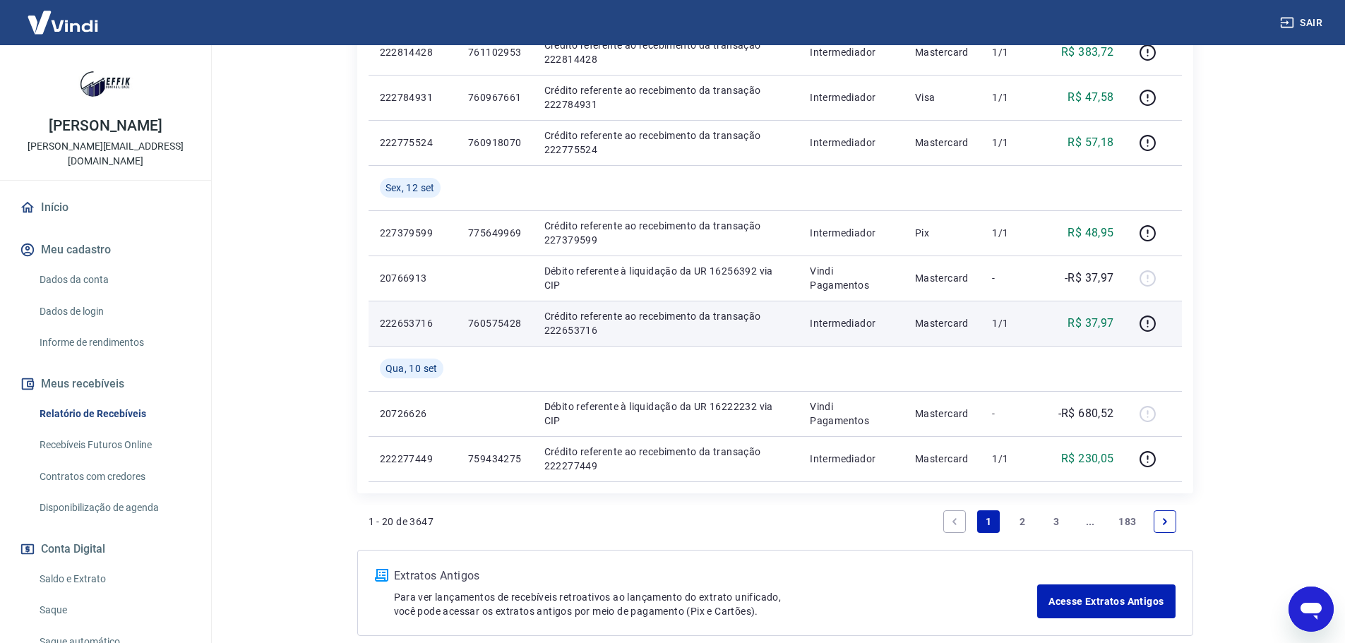
click at [491, 315] on td "760575428" at bounding box center [495, 323] width 76 height 45
click at [489, 321] on p "760575428" at bounding box center [495, 323] width 54 height 14
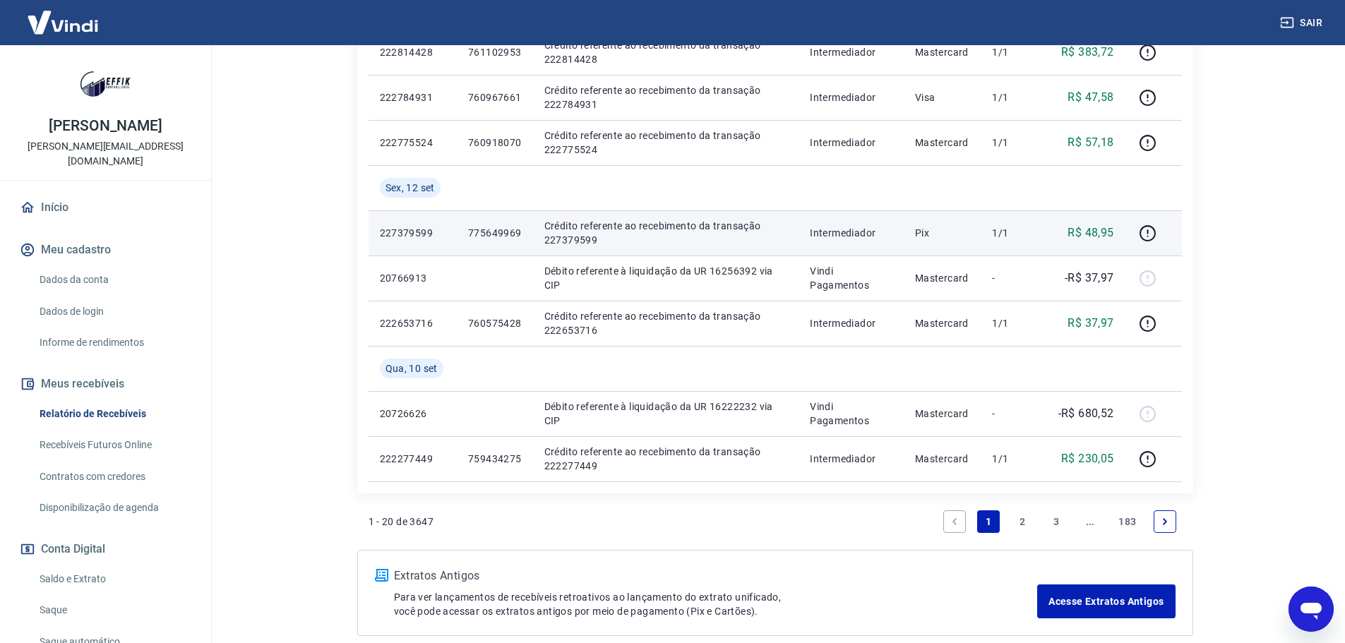
click at [496, 234] on p "775649969" at bounding box center [495, 233] width 54 height 14
copy p "775649969"
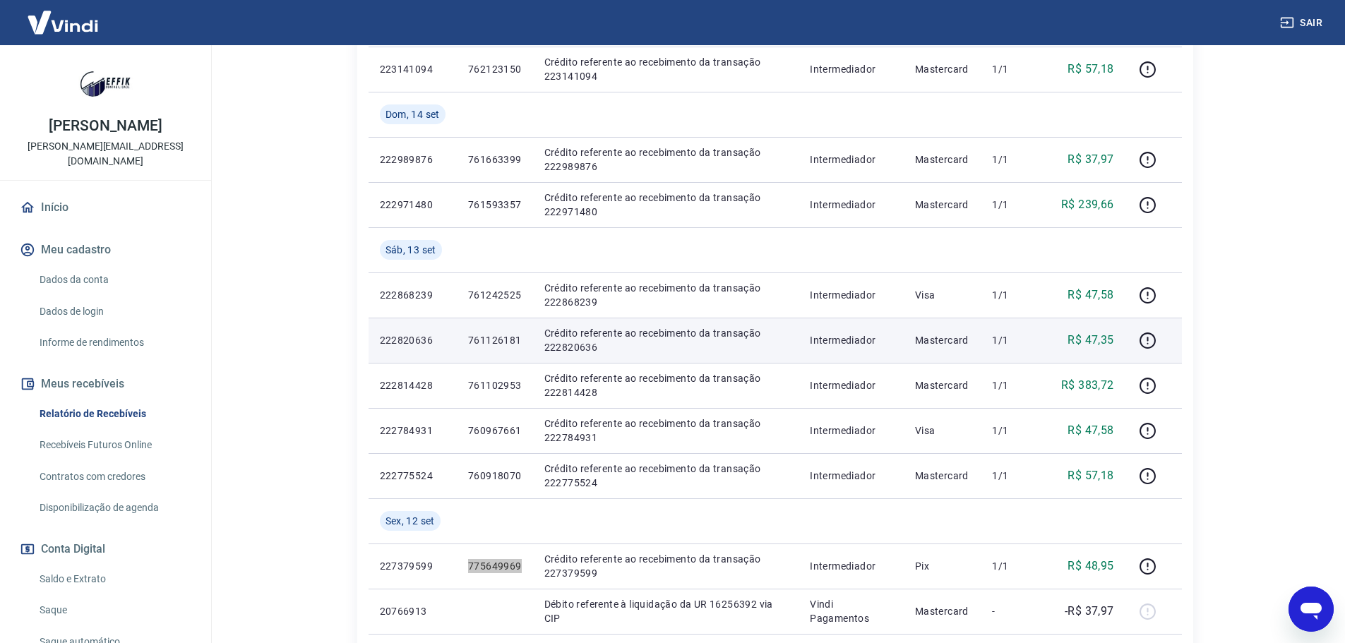
scroll to position [698, 0]
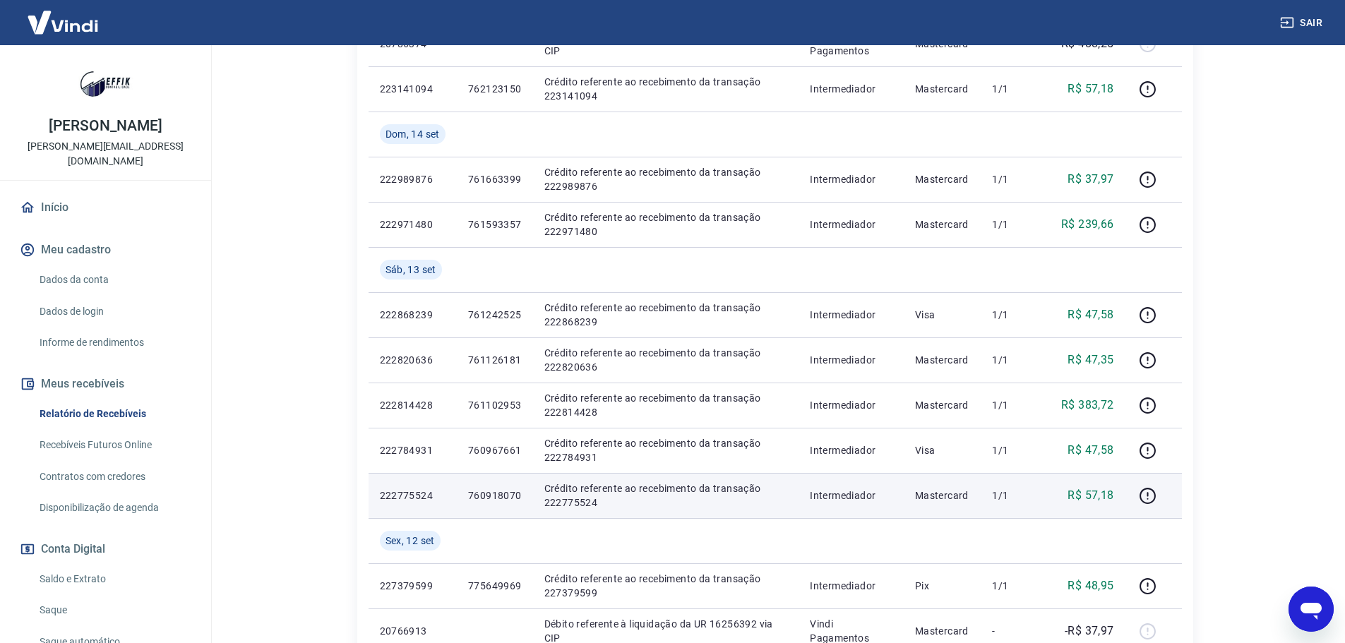
click at [500, 502] on p "760918070" at bounding box center [495, 496] width 54 height 14
click at [502, 497] on p "760918070" at bounding box center [495, 496] width 54 height 14
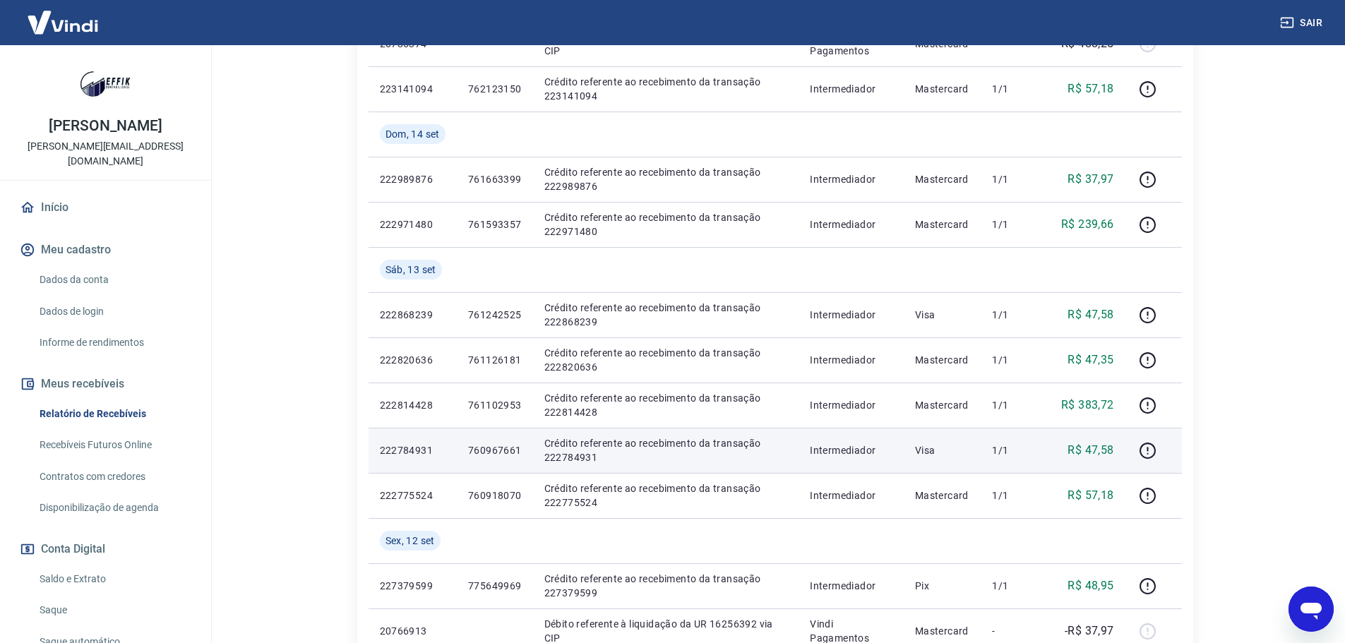
click at [518, 442] on td "760967661" at bounding box center [495, 450] width 76 height 45
click at [506, 449] on p "760967661" at bounding box center [495, 450] width 54 height 14
copy p "760967661"
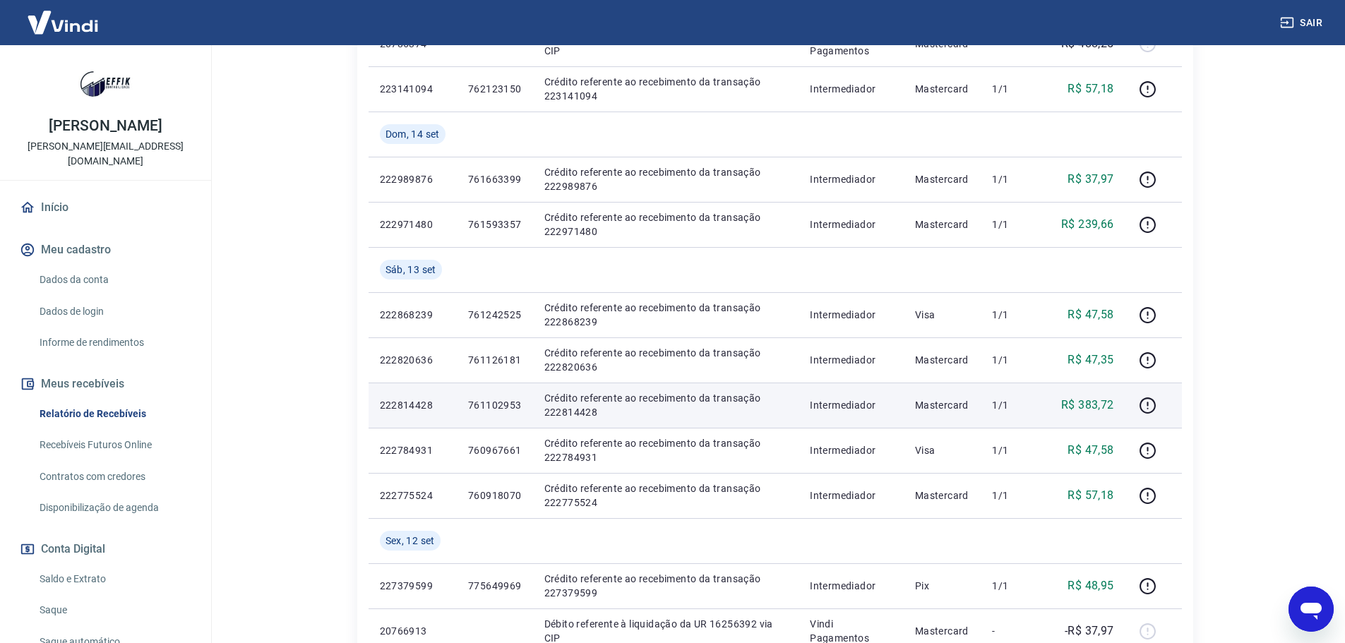
click at [497, 404] on p "761102953" at bounding box center [495, 405] width 54 height 14
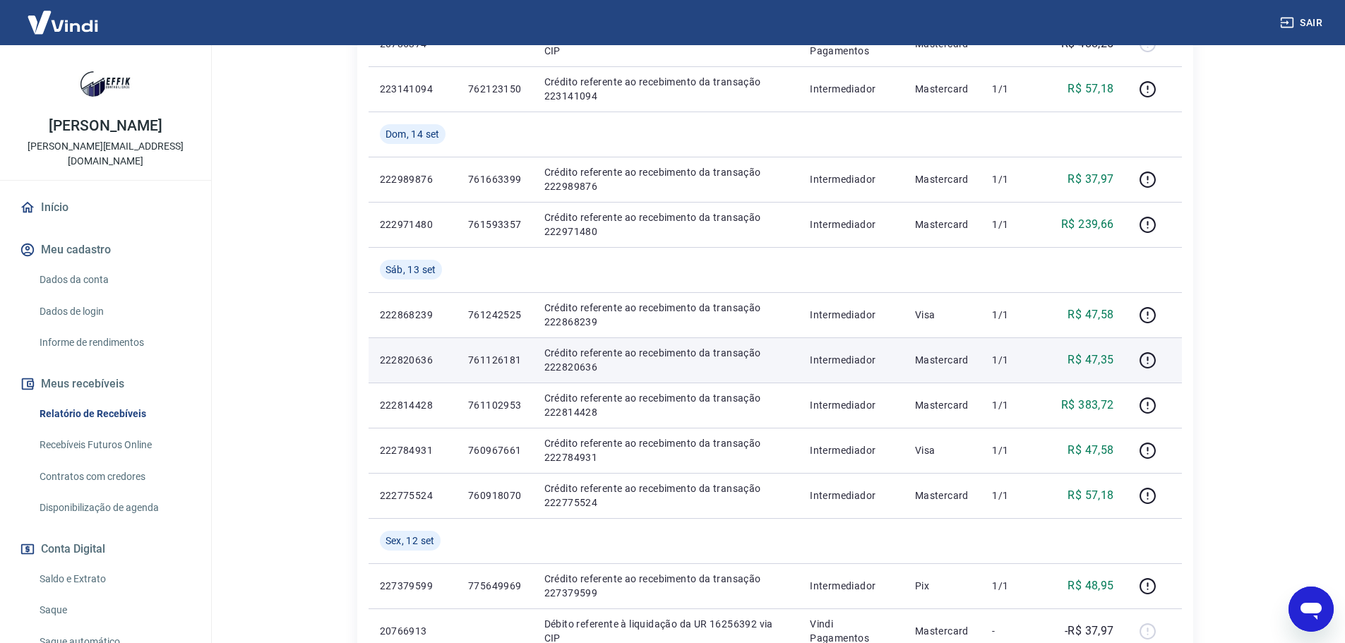
click at [494, 364] on p "761126181" at bounding box center [495, 360] width 54 height 14
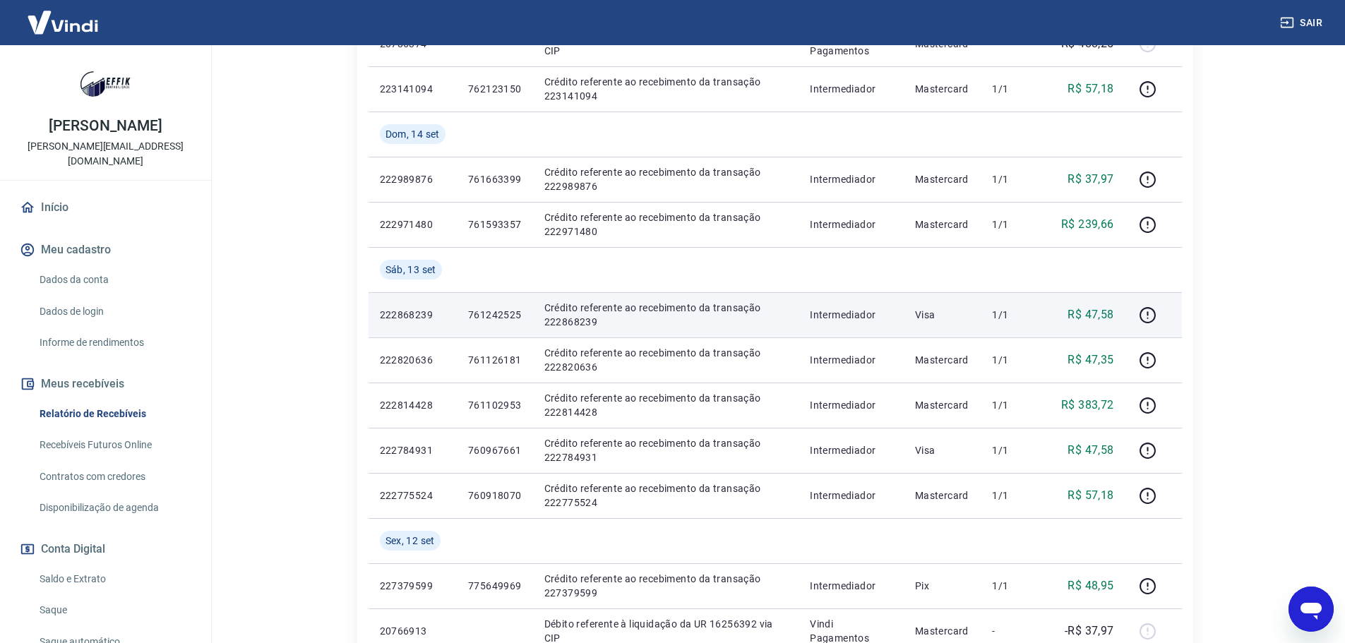
click at [489, 308] on p "761242525" at bounding box center [495, 315] width 54 height 14
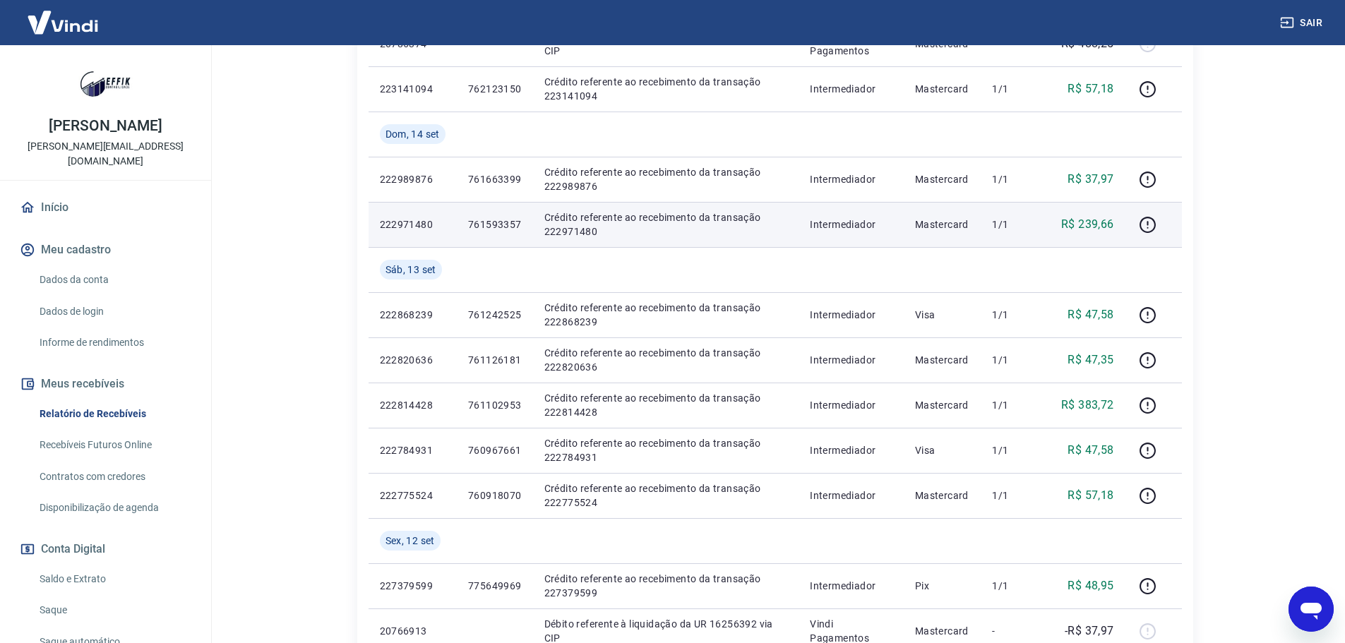
click at [493, 222] on p "761593357" at bounding box center [495, 224] width 54 height 14
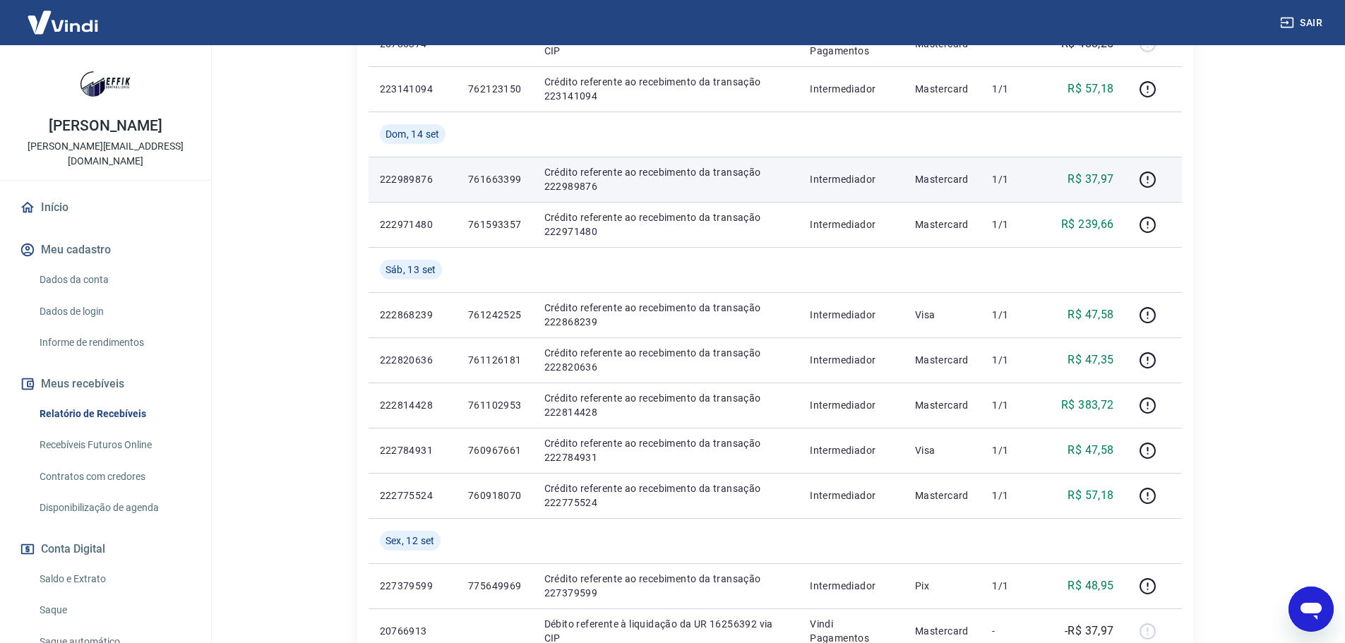
click at [494, 174] on p "761663399" at bounding box center [495, 179] width 54 height 14
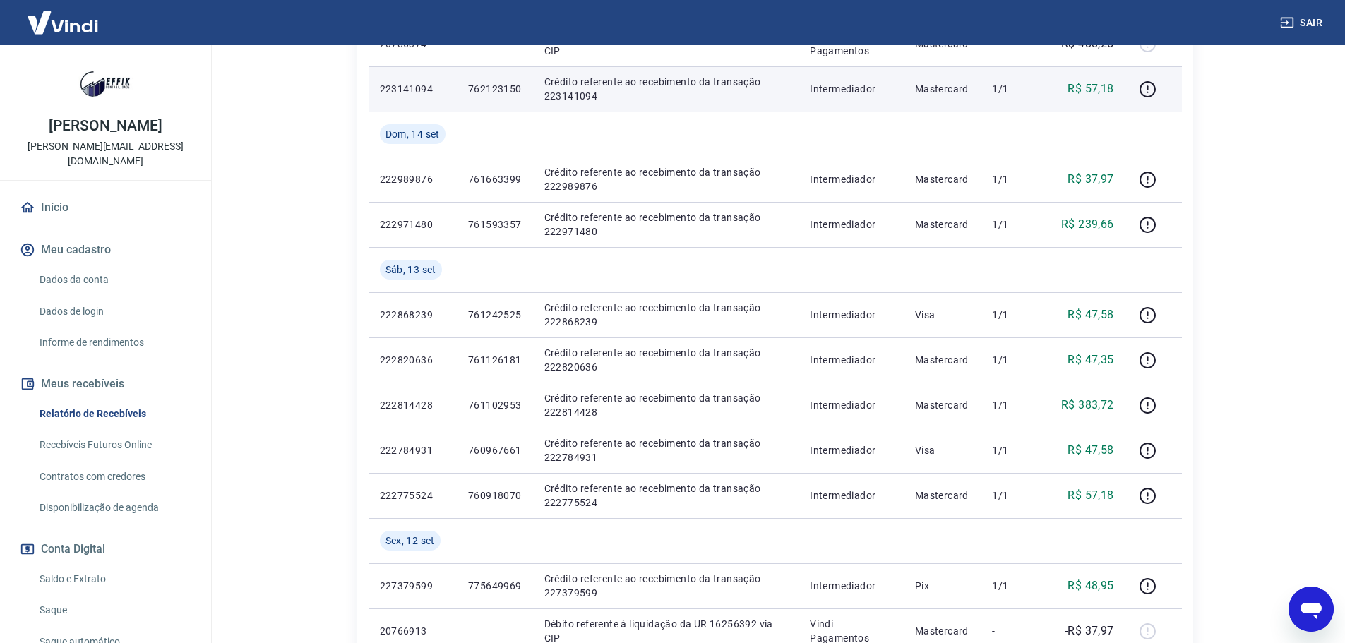
click at [494, 94] on p "762123150" at bounding box center [495, 89] width 54 height 14
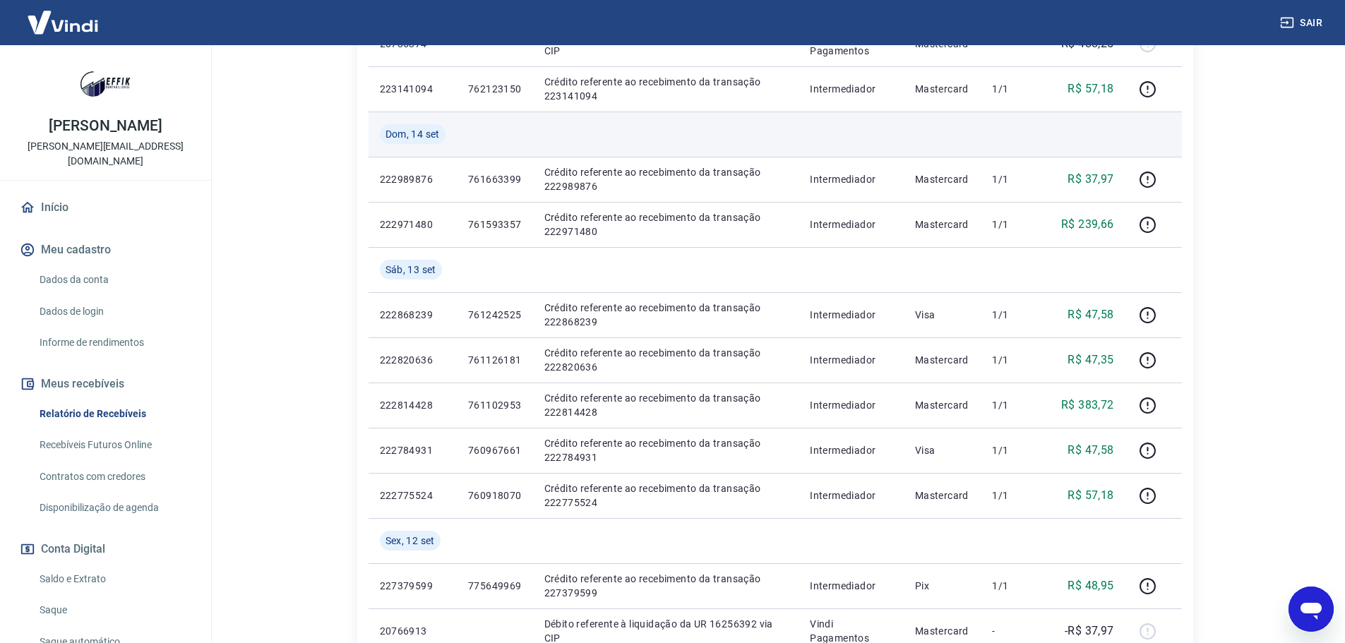
drag, startPoint x: 334, startPoint y: 219, endPoint x: 460, endPoint y: 155, distance: 140.8
click at [334, 219] on div "Após o envio das liquidações aparecerem no Relatório de Recebíveis, elas podem …" at bounding box center [775, 176] width 904 height 1659
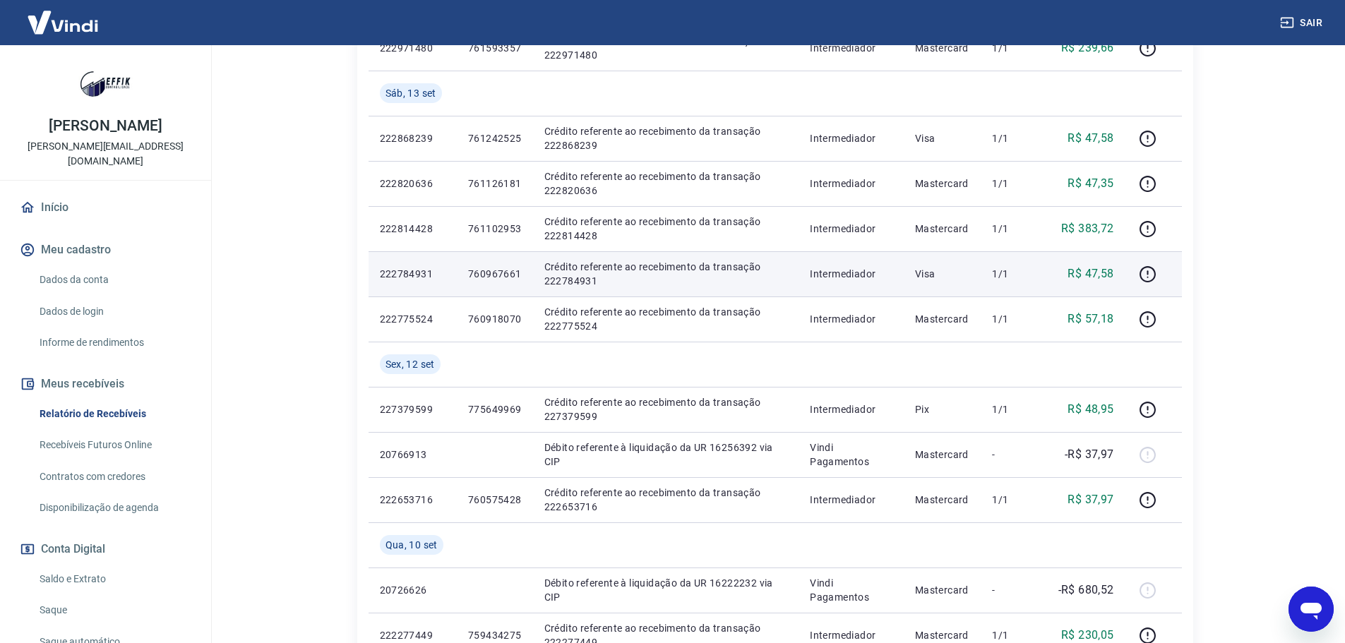
scroll to position [839, 0]
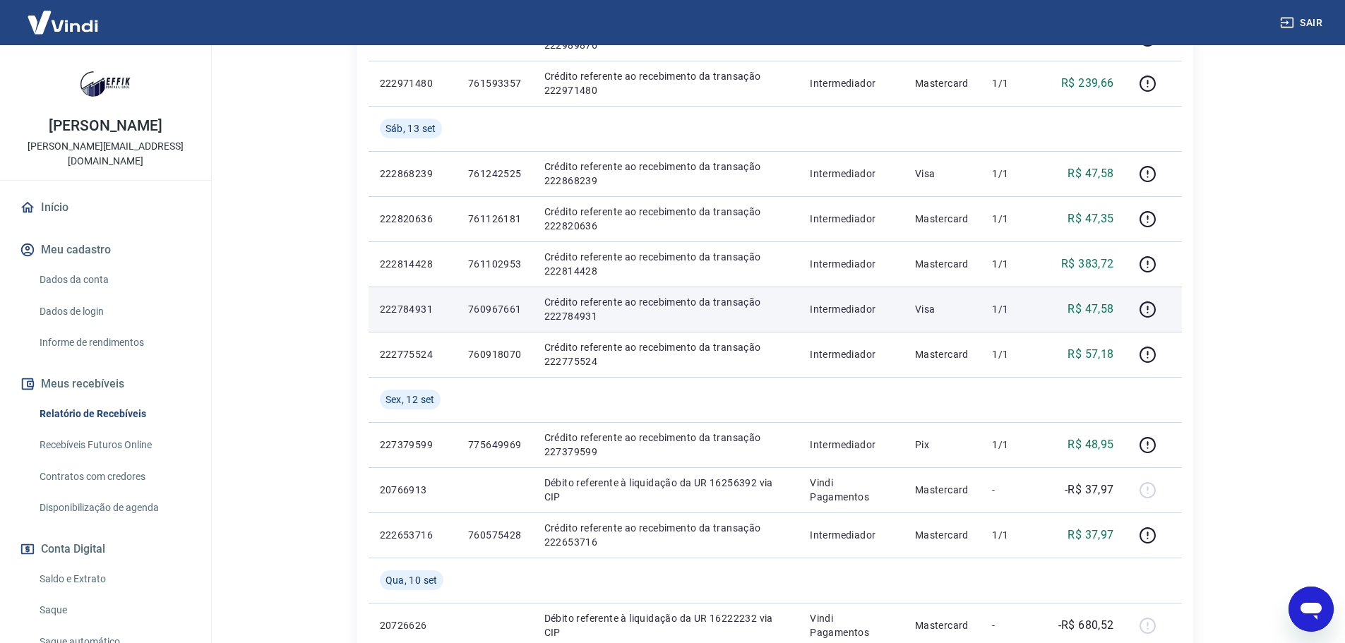
click at [496, 307] on p "760967661" at bounding box center [495, 309] width 54 height 14
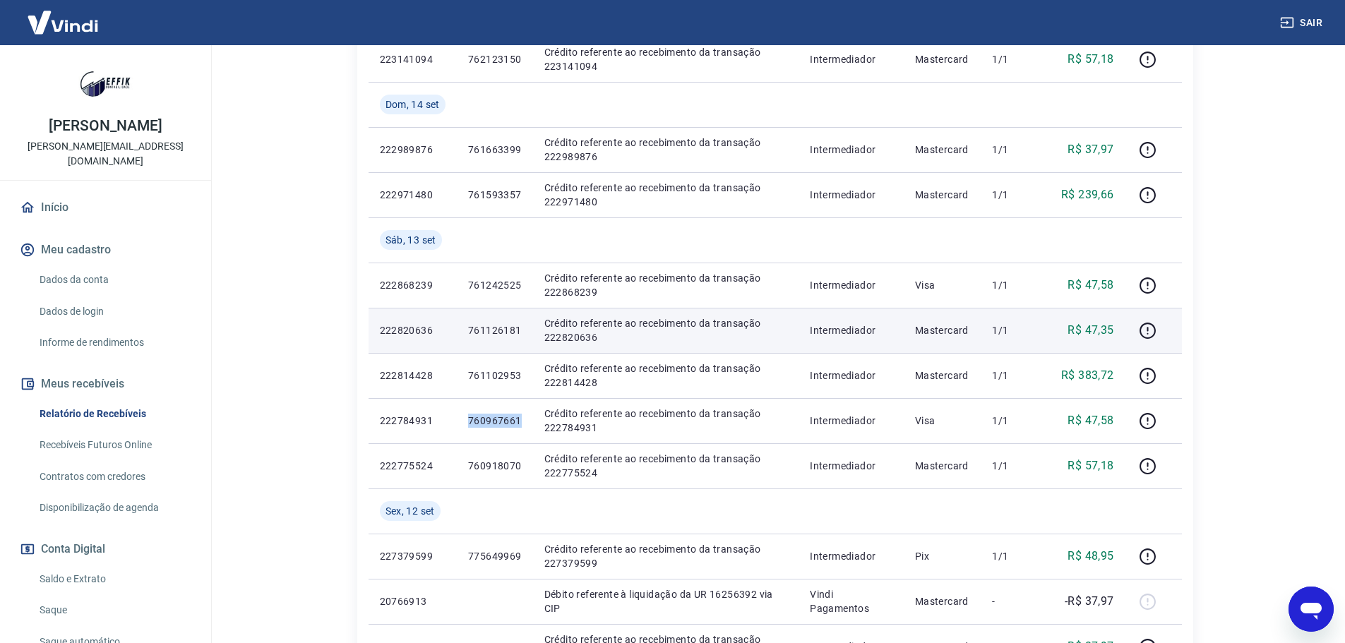
scroll to position [698, 0]
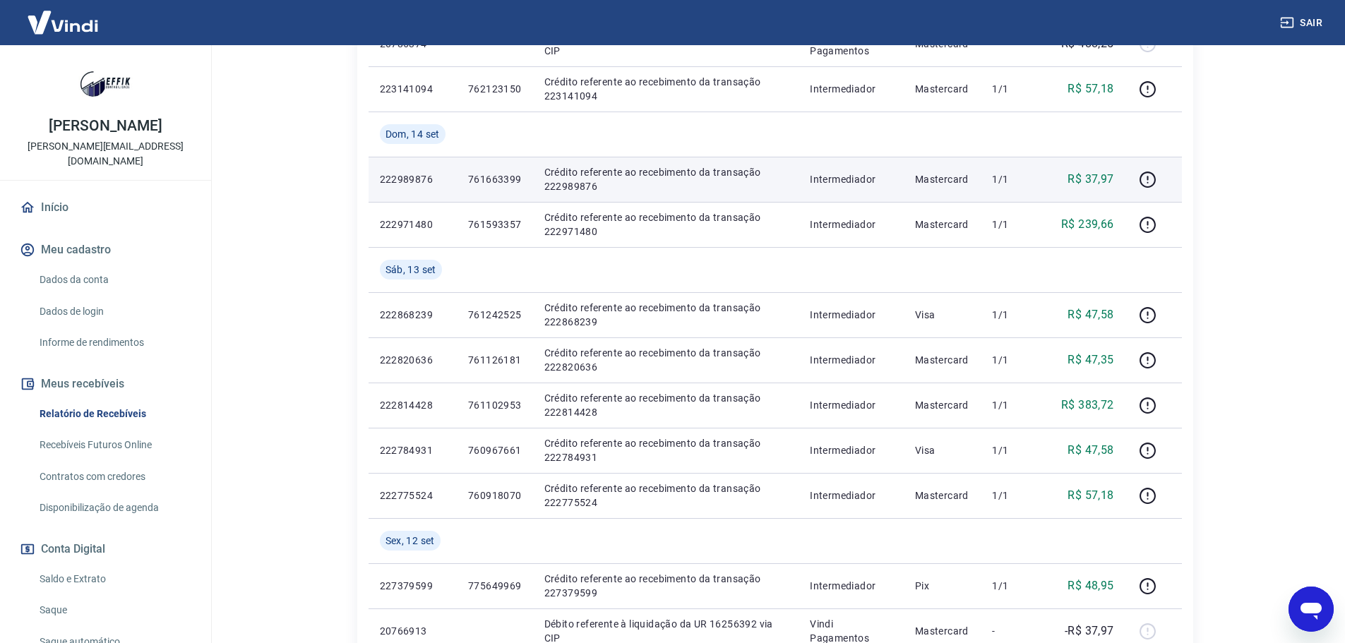
click at [501, 184] on p "761663399" at bounding box center [495, 179] width 54 height 14
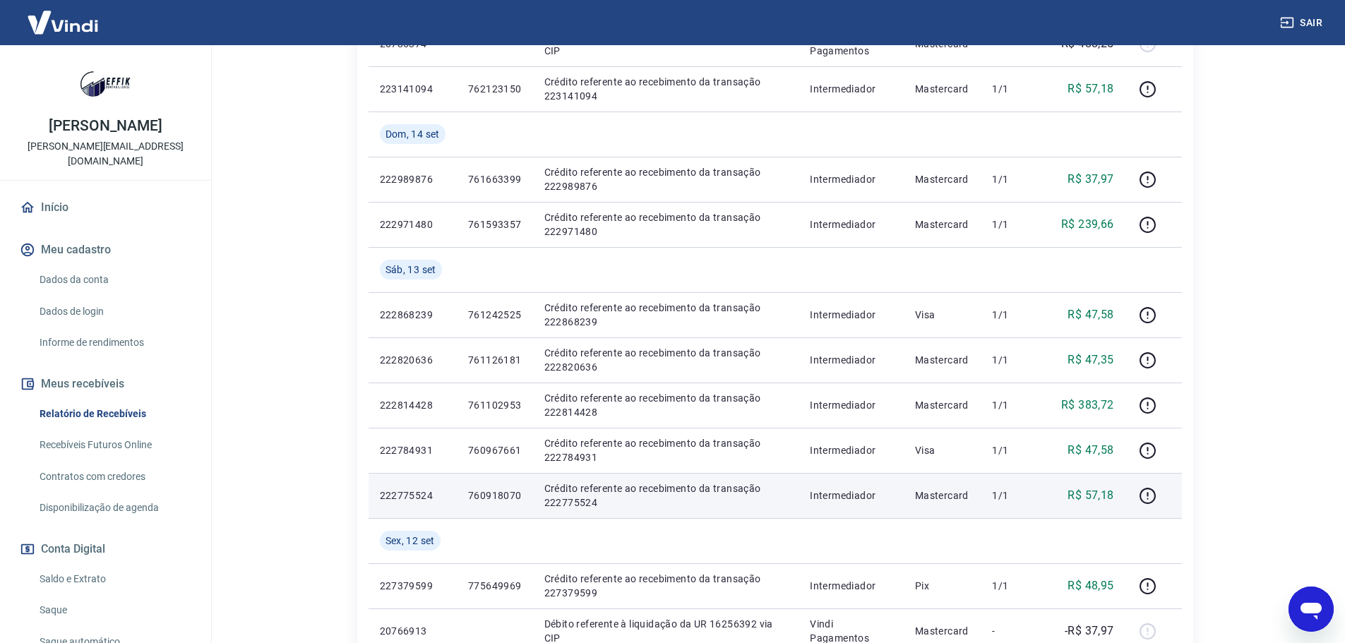
click at [497, 489] on p "760918070" at bounding box center [495, 496] width 54 height 14
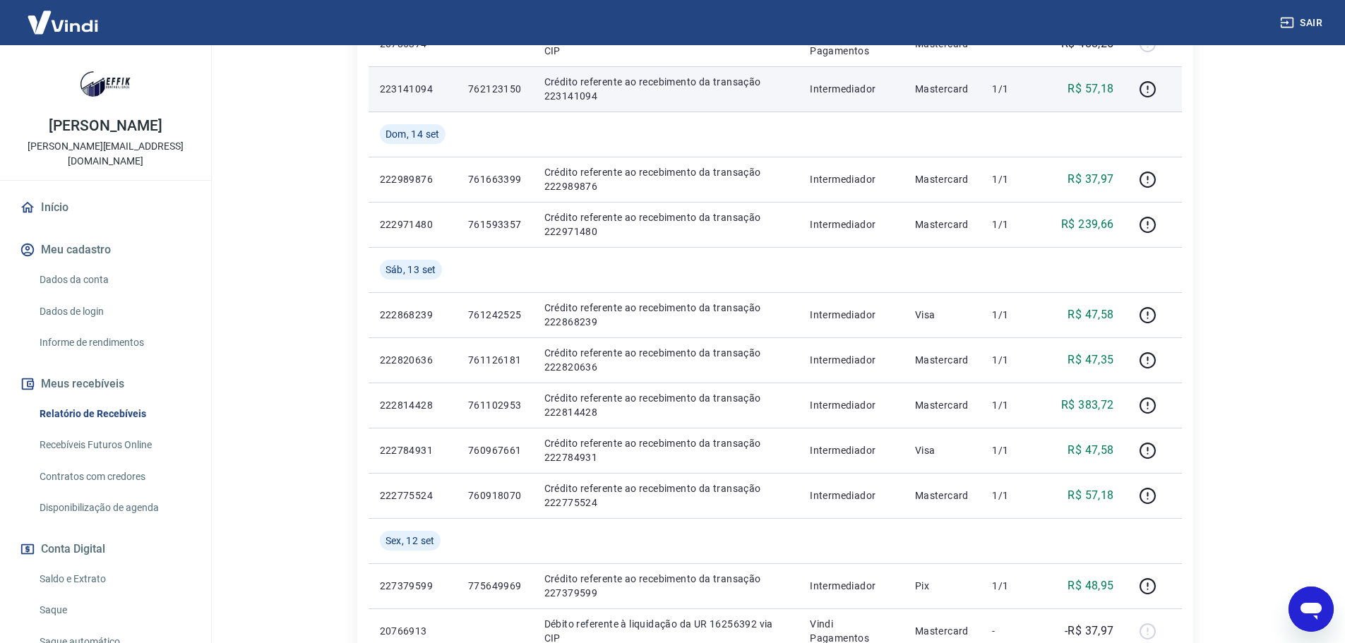
click at [498, 88] on p "762123150" at bounding box center [495, 89] width 54 height 14
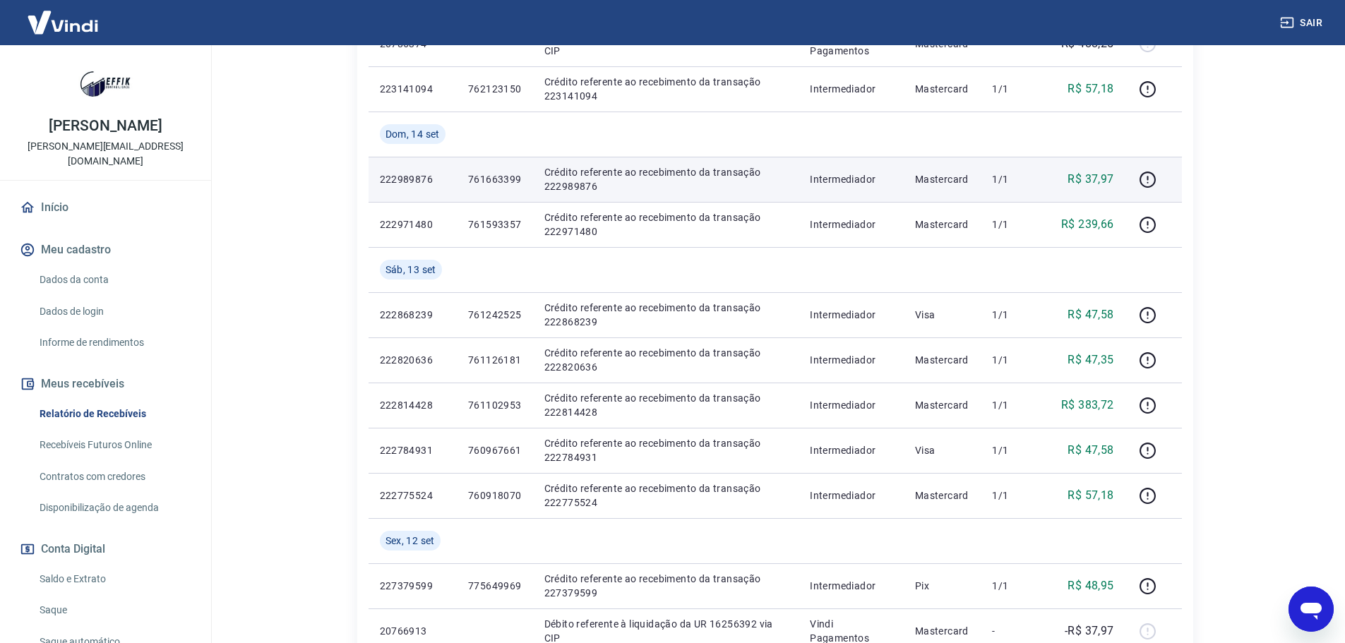
click at [498, 179] on p "761663399" at bounding box center [495, 179] width 54 height 14
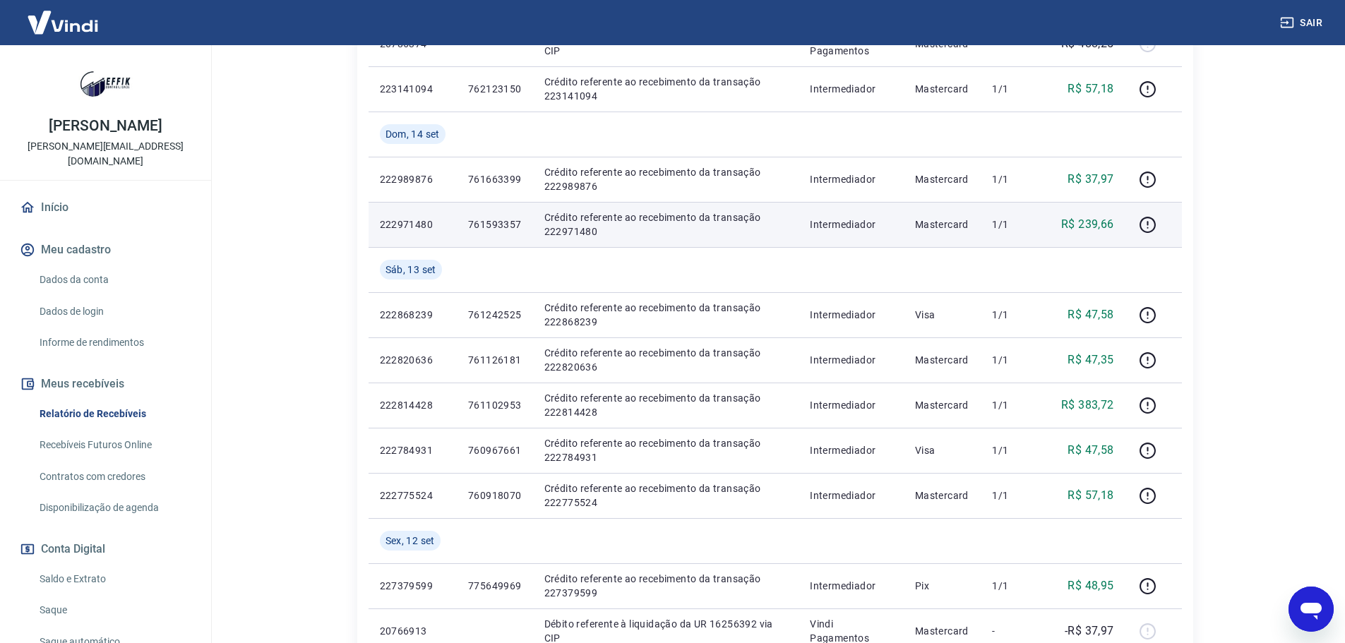
click at [490, 229] on p "761593357" at bounding box center [495, 224] width 54 height 14
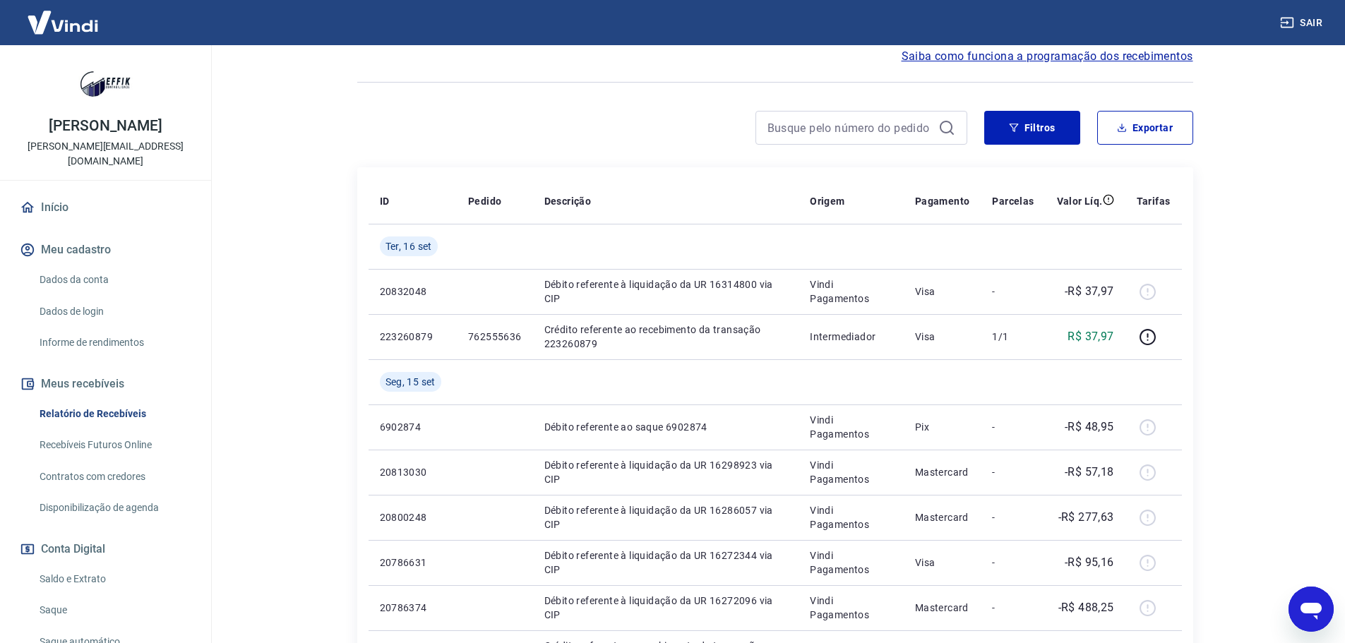
scroll to position [133, 0]
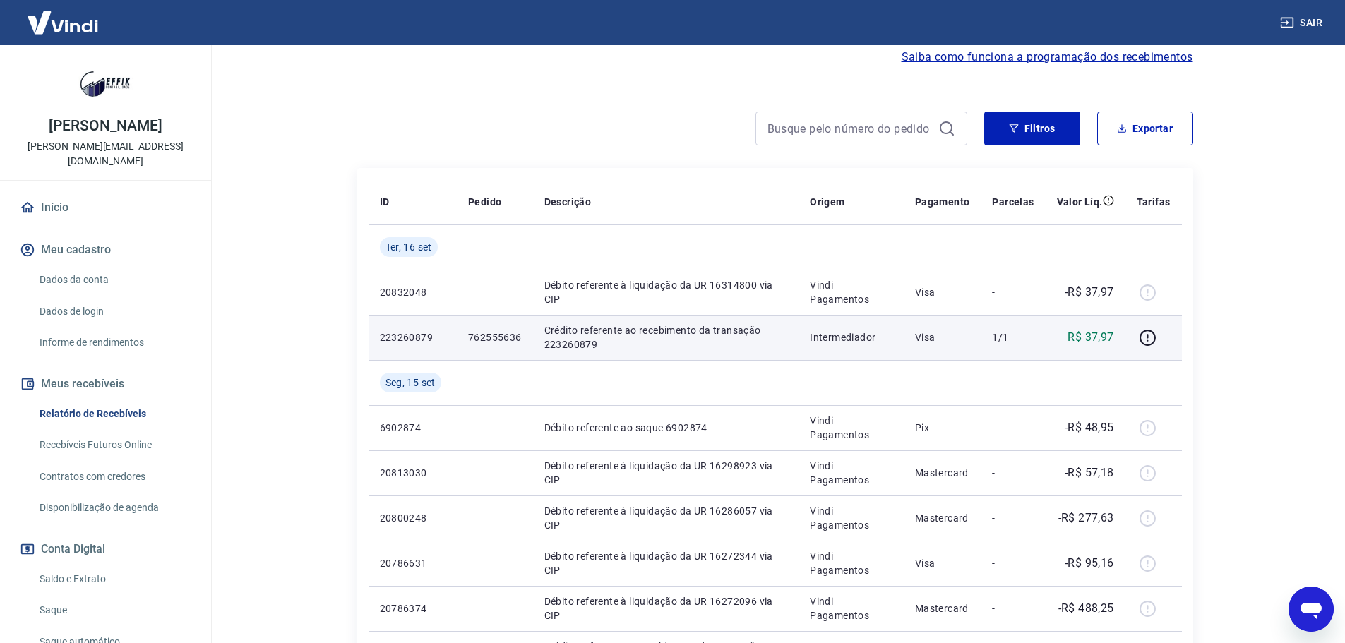
click at [492, 333] on p "762555636" at bounding box center [495, 337] width 54 height 14
